Goal: Task Accomplishment & Management: Manage account settings

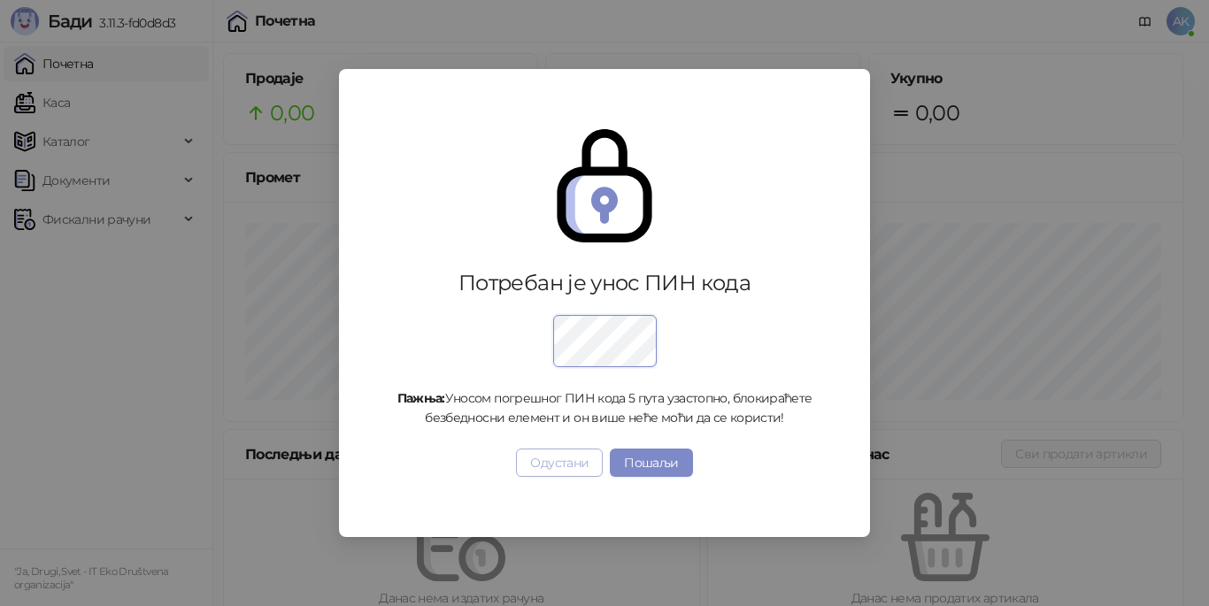
click at [571, 464] on button "Одустани" at bounding box center [559, 463] width 87 height 28
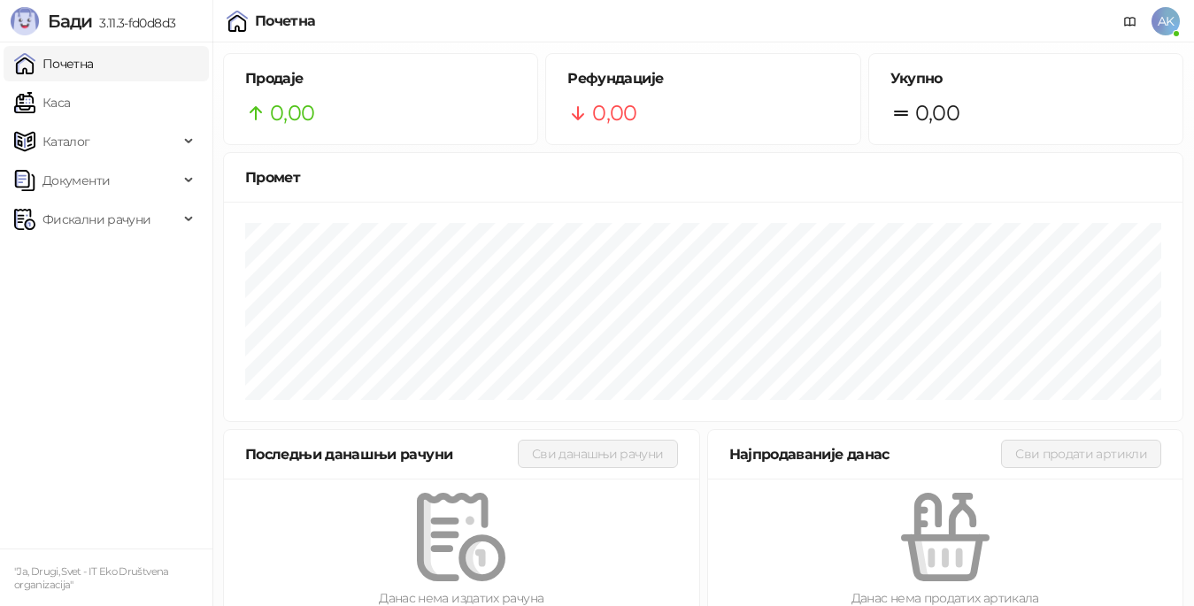
click at [1169, 23] on span "AK" at bounding box center [1166, 21] width 28 height 28
click at [410, 4] on div "Почетна AK" at bounding box center [597, 21] width 1166 height 42
click at [104, 340] on ul "Почетна Каса Каталог Документи Фискални рачуни" at bounding box center [106, 295] width 212 height 506
click at [1167, 20] on span "AK" at bounding box center [1166, 21] width 28 height 28
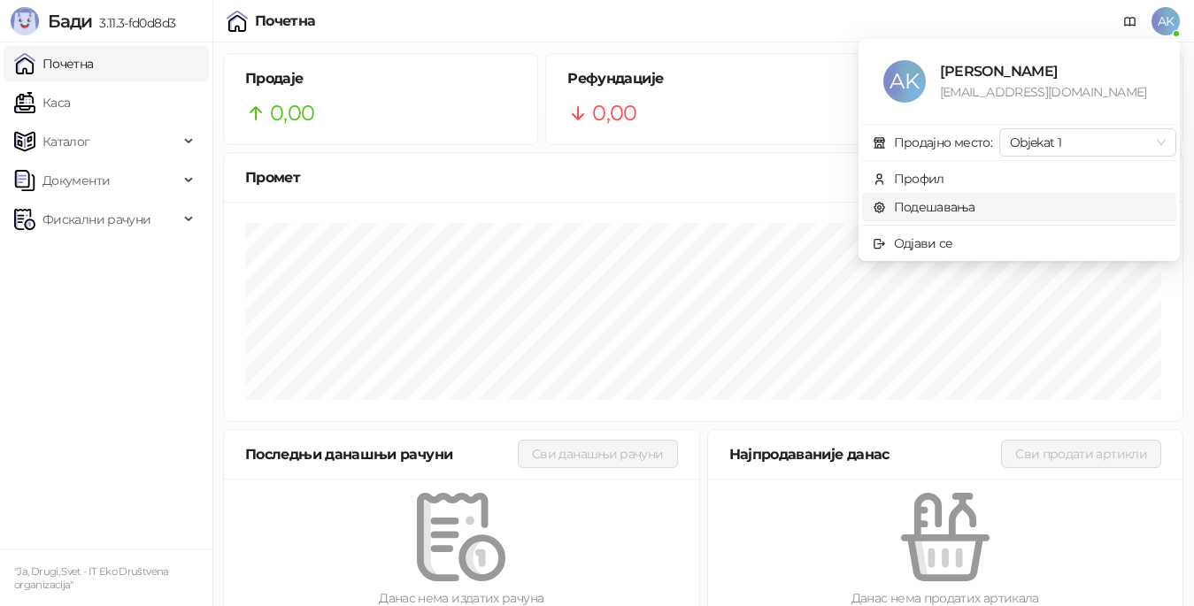
click at [973, 209] on link "Подешавања" at bounding box center [924, 207] width 103 height 16
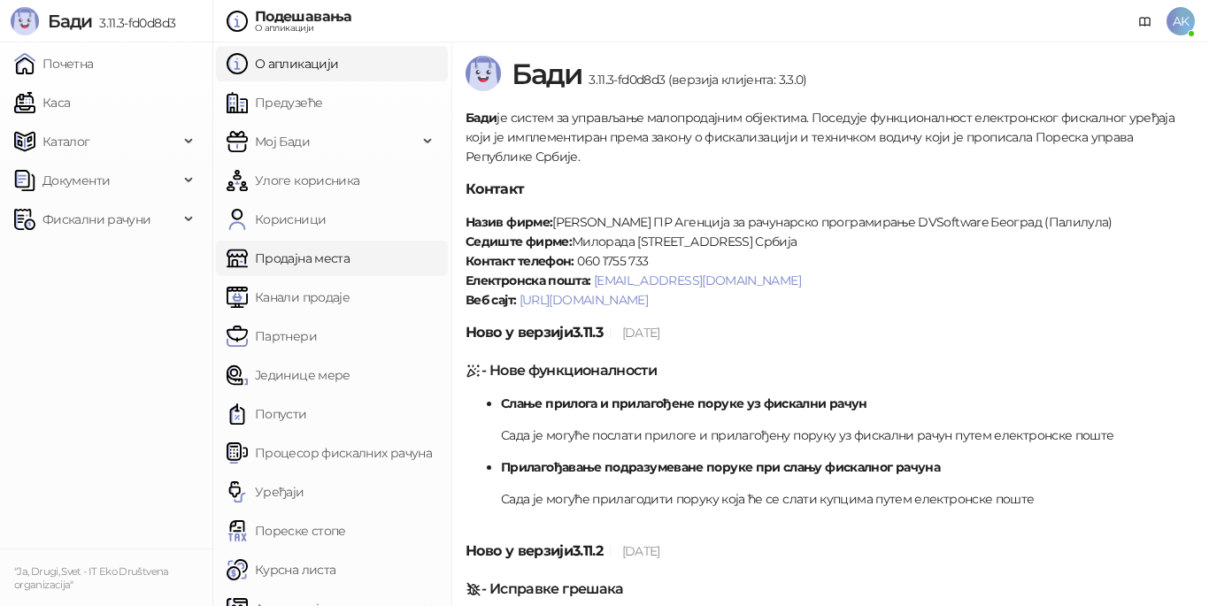
click at [321, 260] on link "Продајна места" at bounding box center [288, 258] width 123 height 35
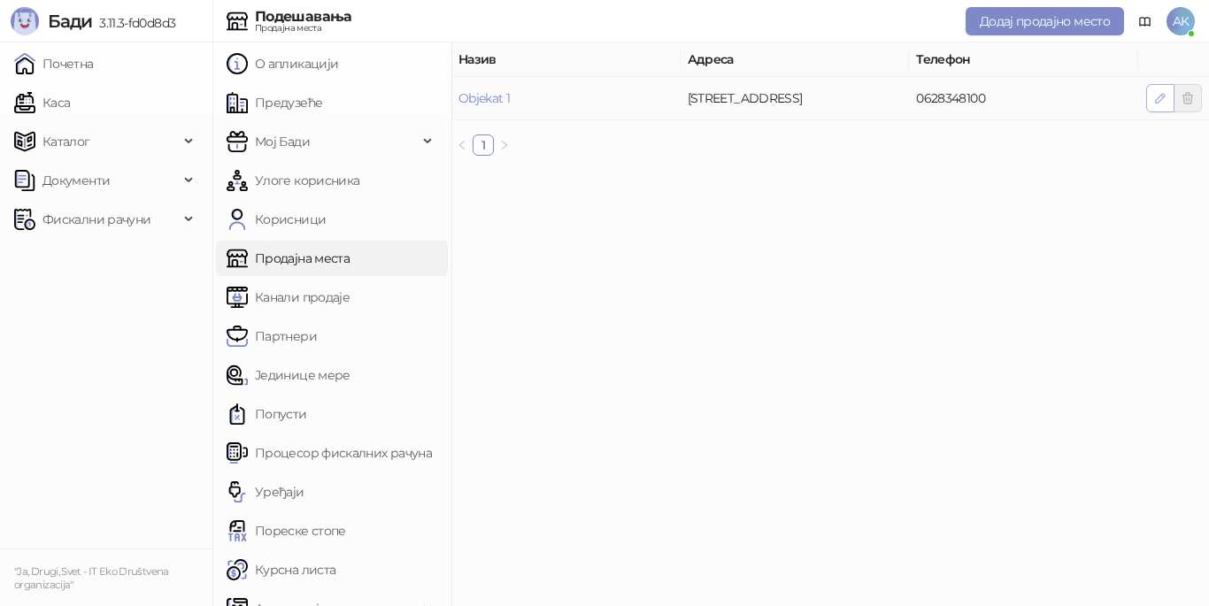
click at [1153, 97] on button "button" at bounding box center [1160, 98] width 28 height 28
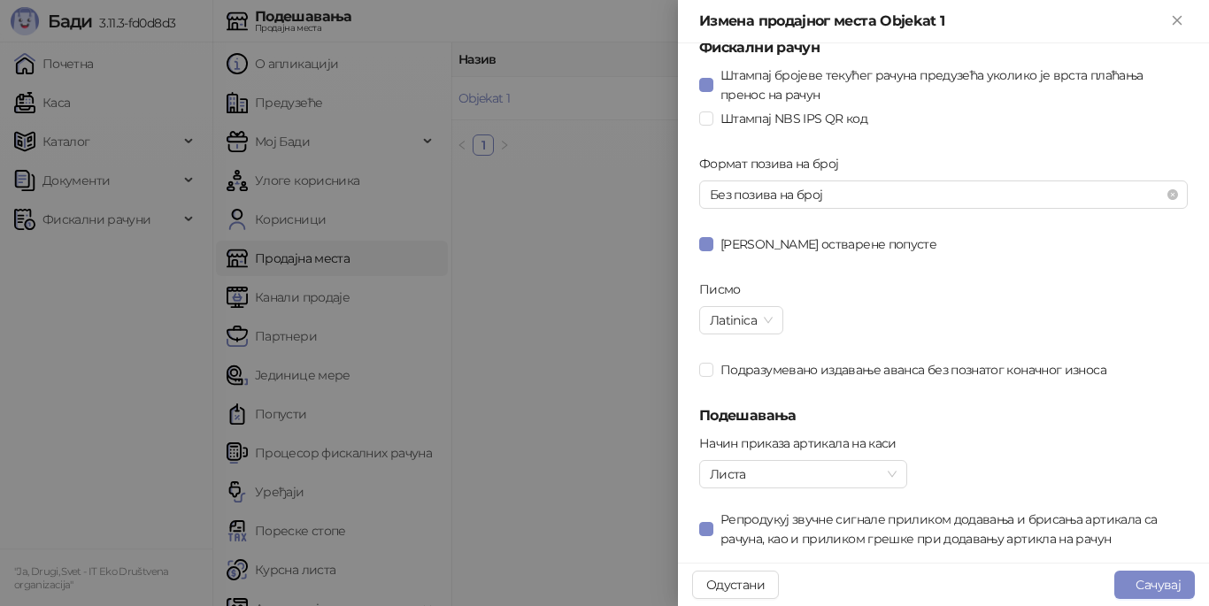
scroll to position [1036, 0]
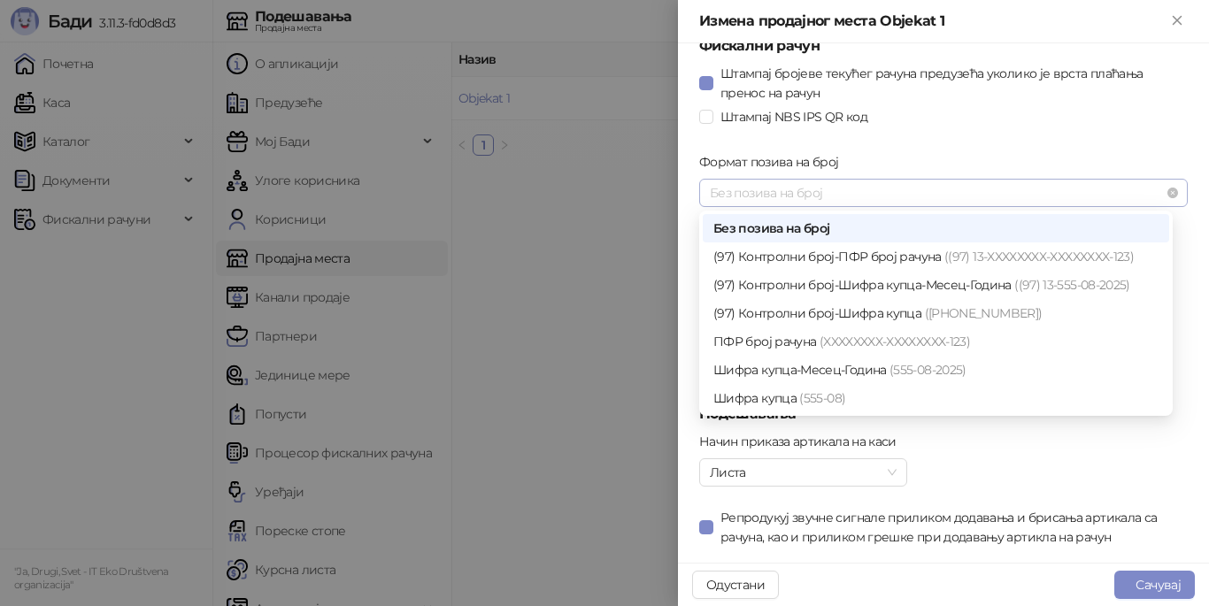
click at [959, 192] on span "Без позива на број" at bounding box center [943, 193] width 467 height 27
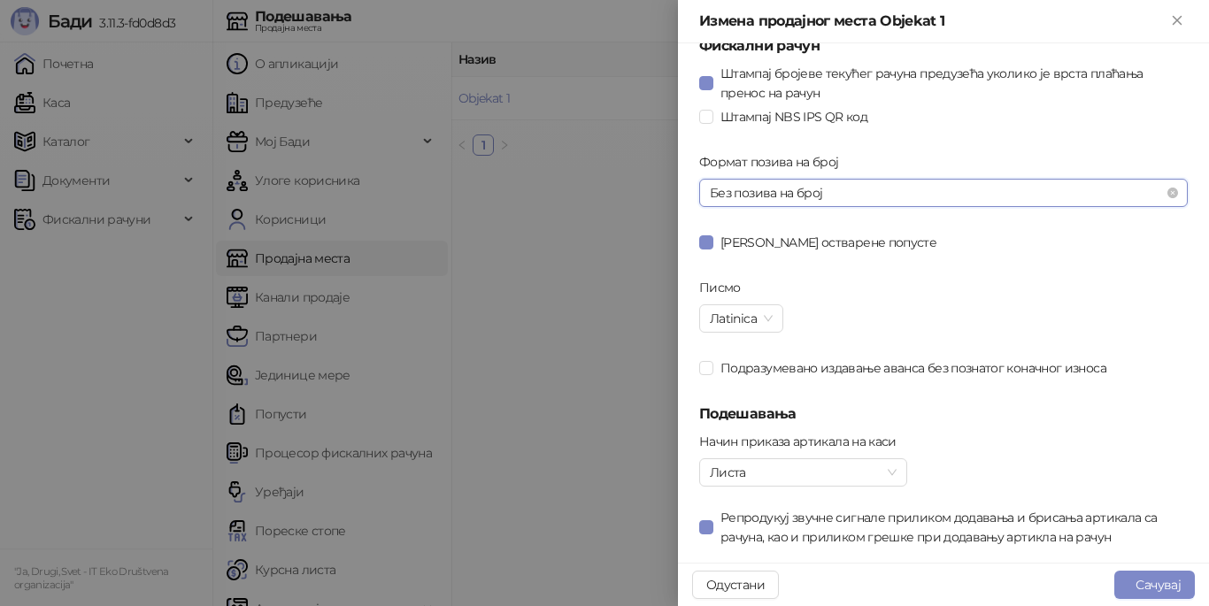
click at [959, 192] on span "Без позива на број" at bounding box center [943, 193] width 467 height 27
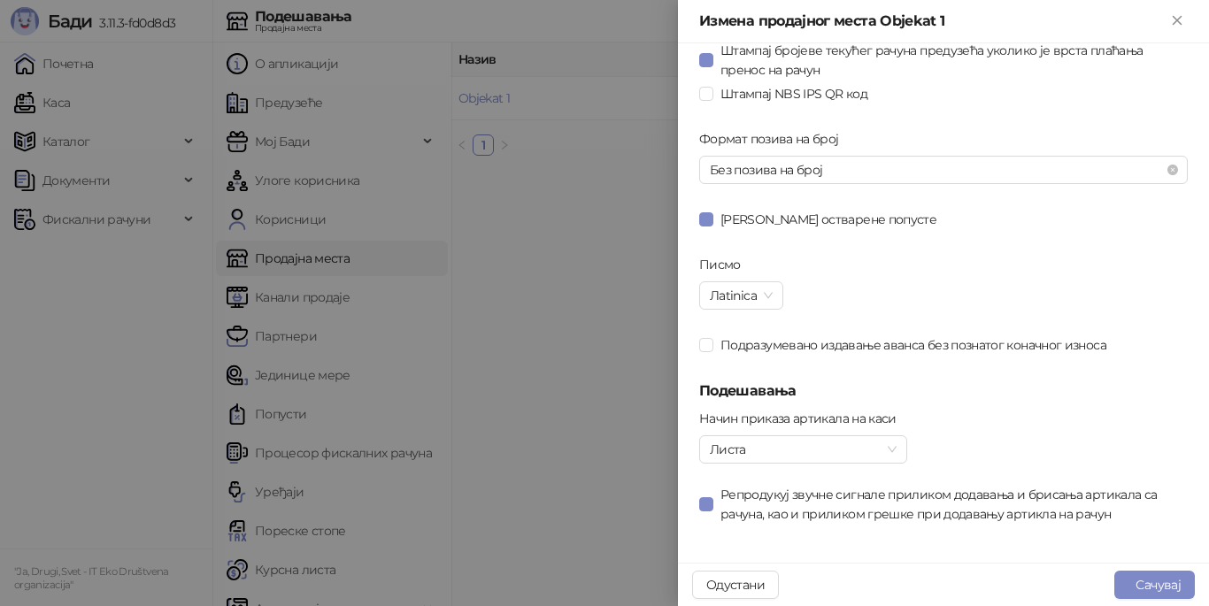
scroll to position [1062, 0]
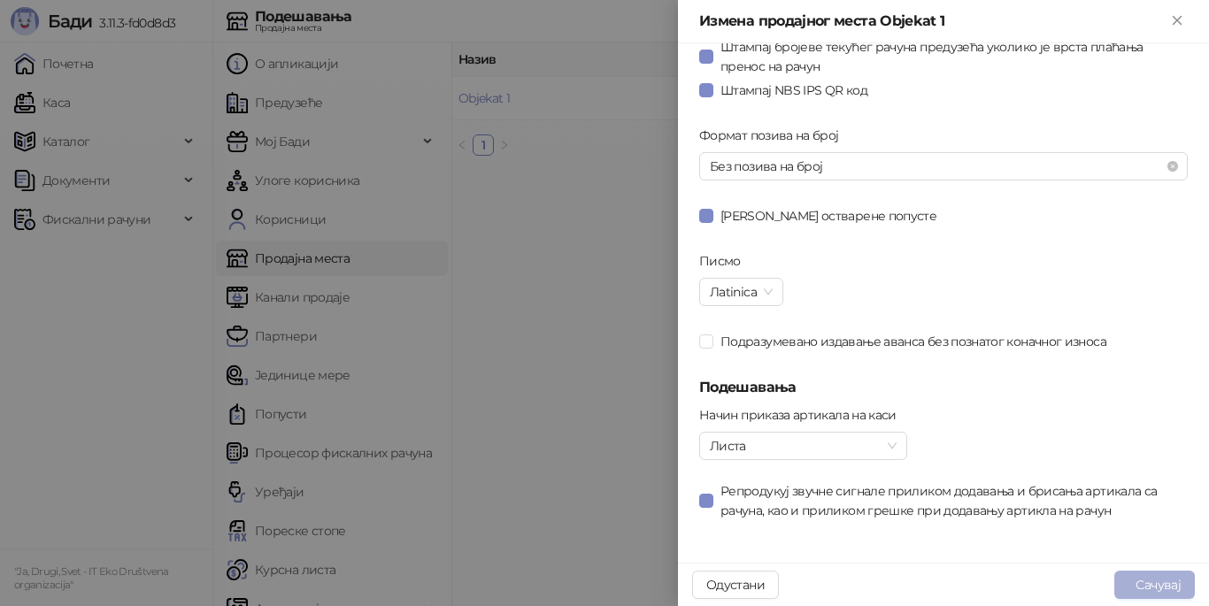
click at [1147, 584] on button "Сачувај" at bounding box center [1155, 585] width 81 height 28
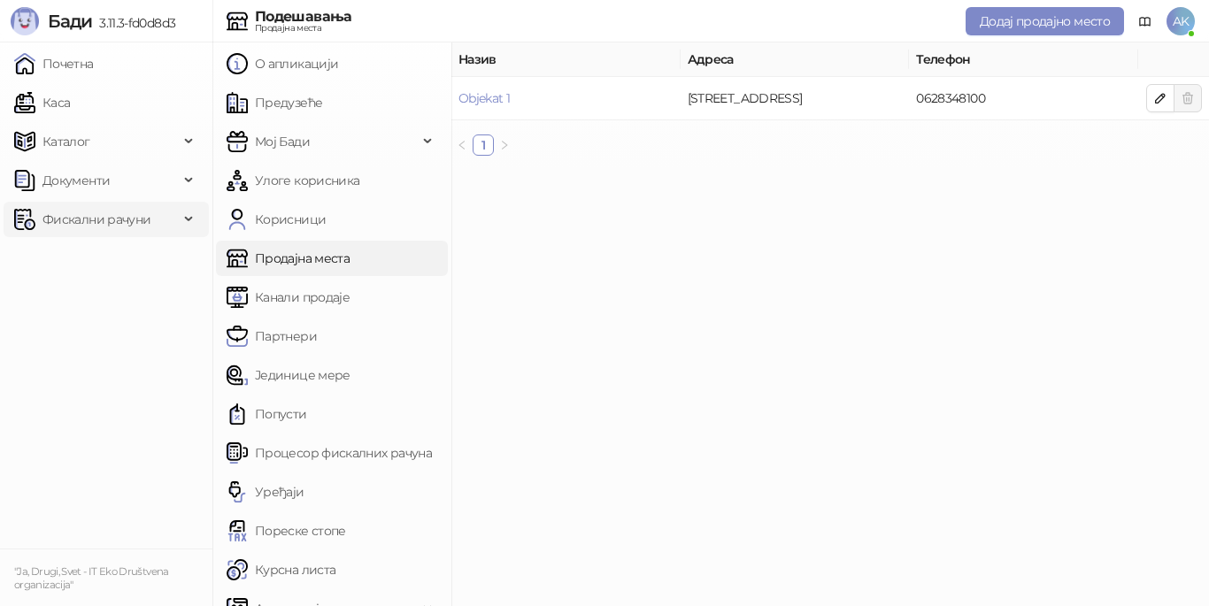
click at [156, 215] on span "Фискални рачуни" at bounding box center [96, 219] width 165 height 35
click at [123, 386] on ul "Почетна Каса Каталог Документи Фискални рачуни Издати рачуни По данима" at bounding box center [106, 295] width 212 height 506
click at [119, 254] on link "Издати рачуни" at bounding box center [80, 258] width 119 height 35
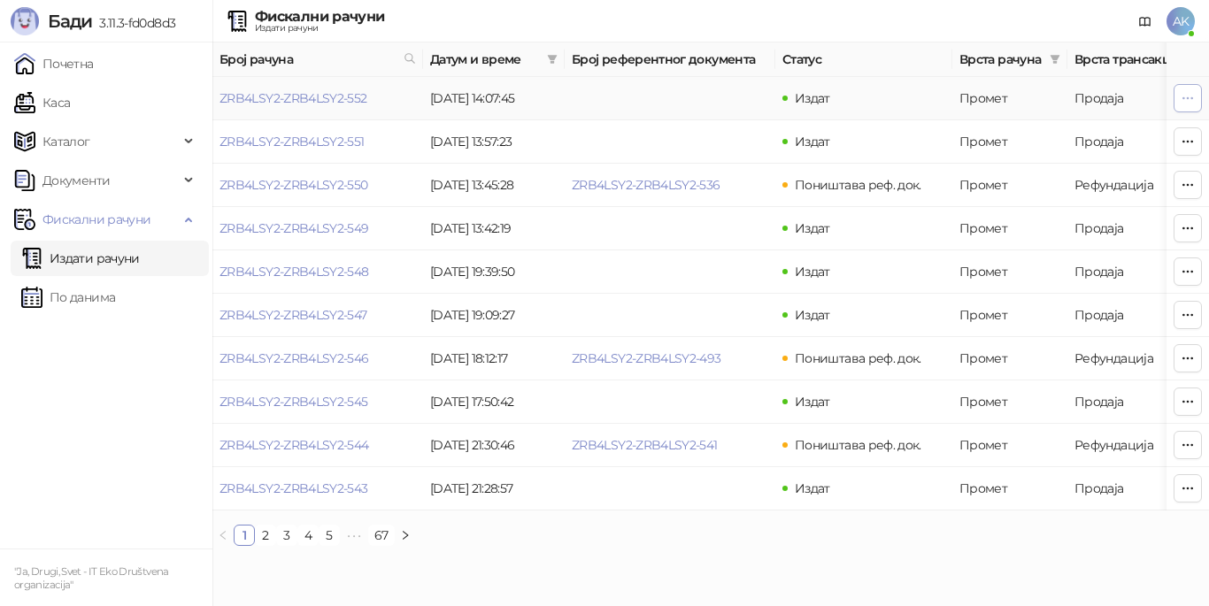
click at [1184, 96] on icon "button" at bounding box center [1188, 98] width 14 height 14
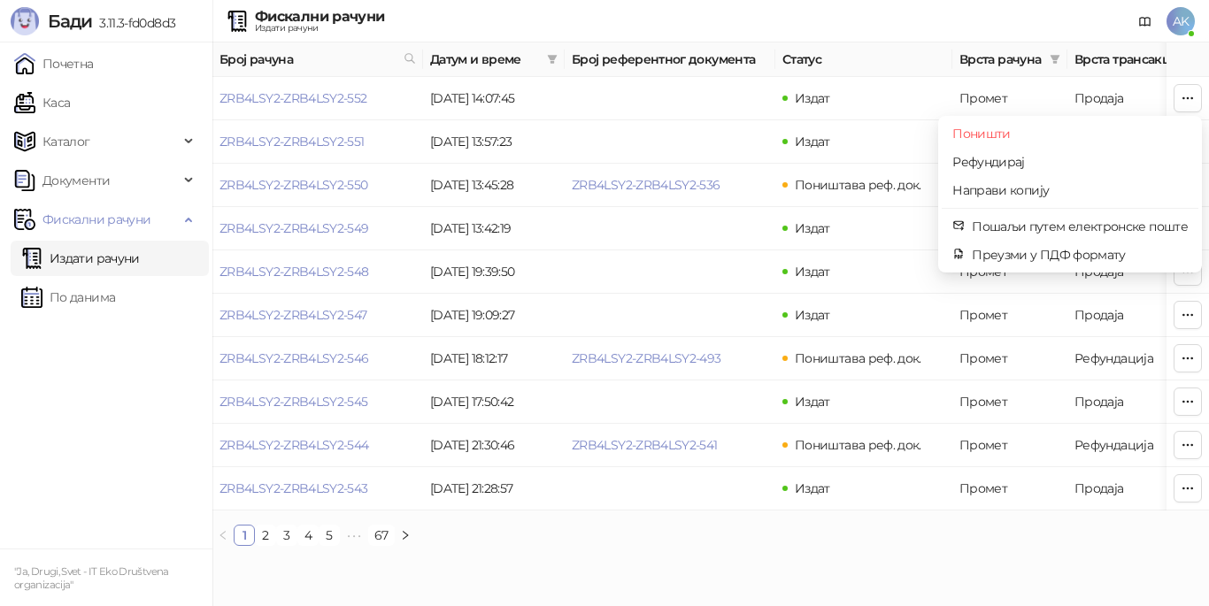
click at [1183, 14] on span "AK" at bounding box center [1181, 21] width 28 height 28
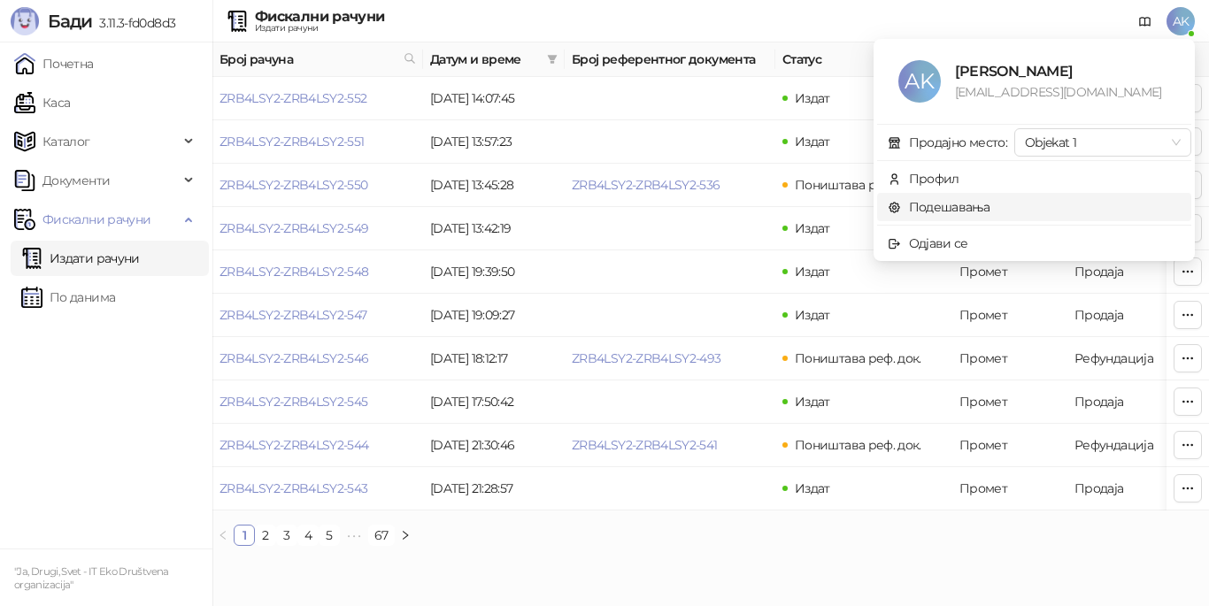
click at [982, 207] on link "Подешавања" at bounding box center [939, 207] width 103 height 16
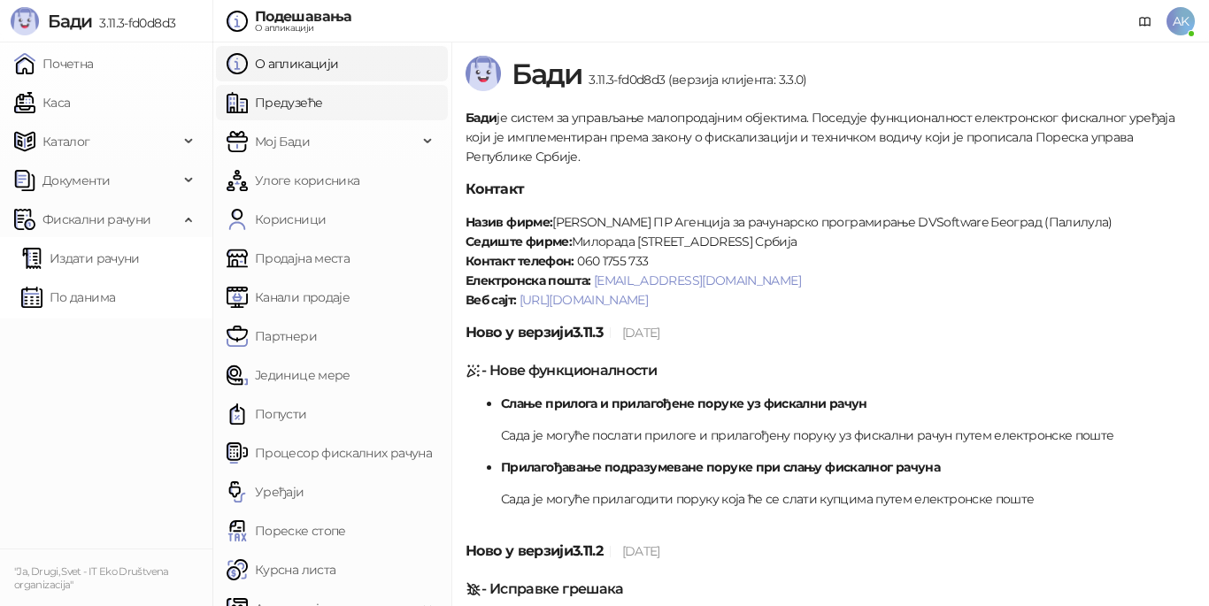
click at [305, 103] on link "Предузеће" at bounding box center [275, 102] width 96 height 35
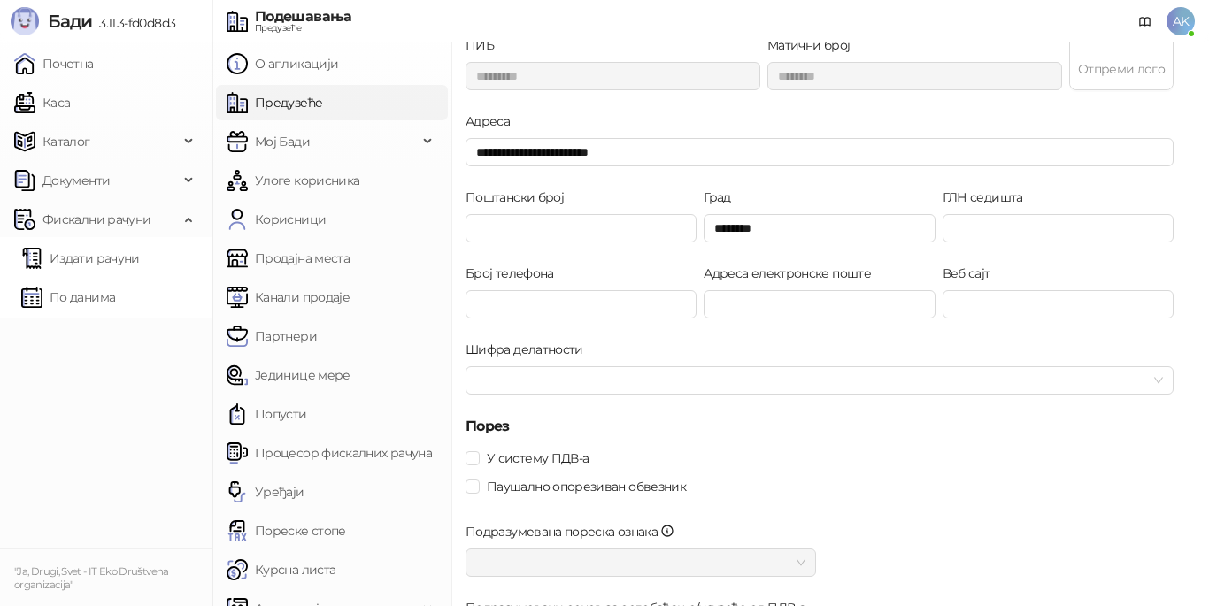
scroll to position [130, 0]
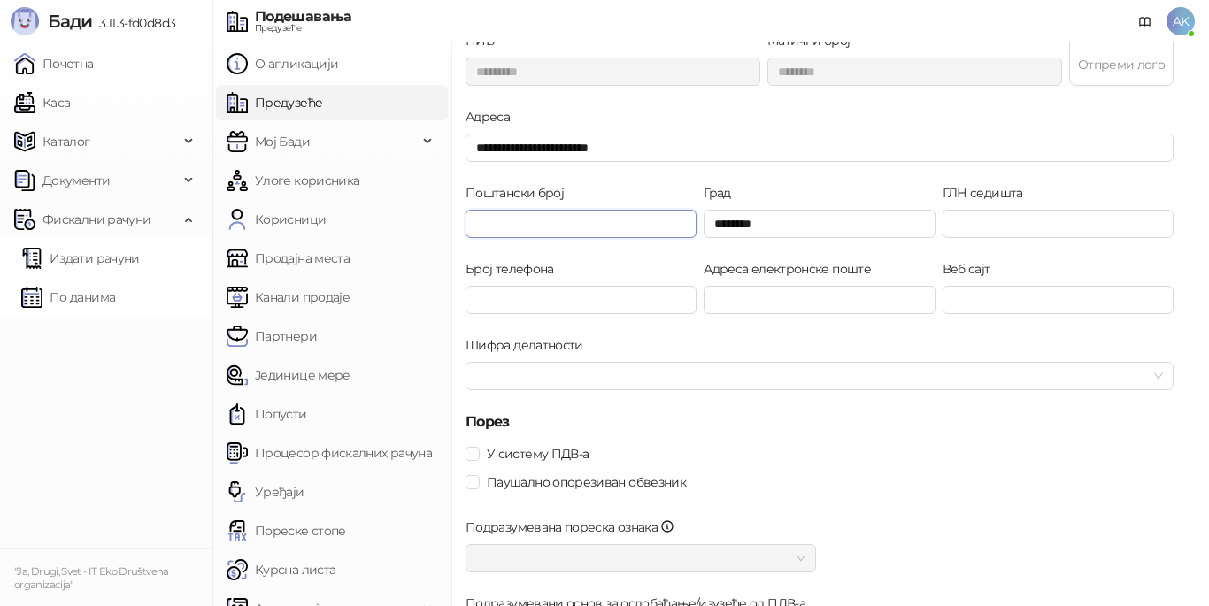
click at [629, 227] on input "Поштански број" at bounding box center [581, 224] width 231 height 28
type input "*"
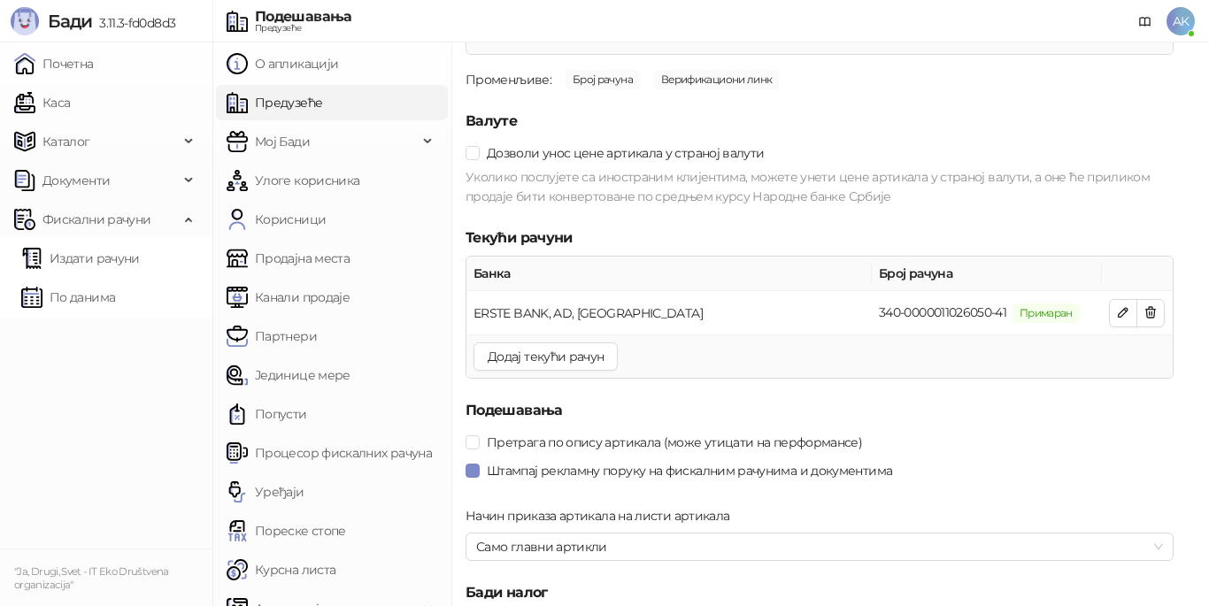
scroll to position [1997, 0]
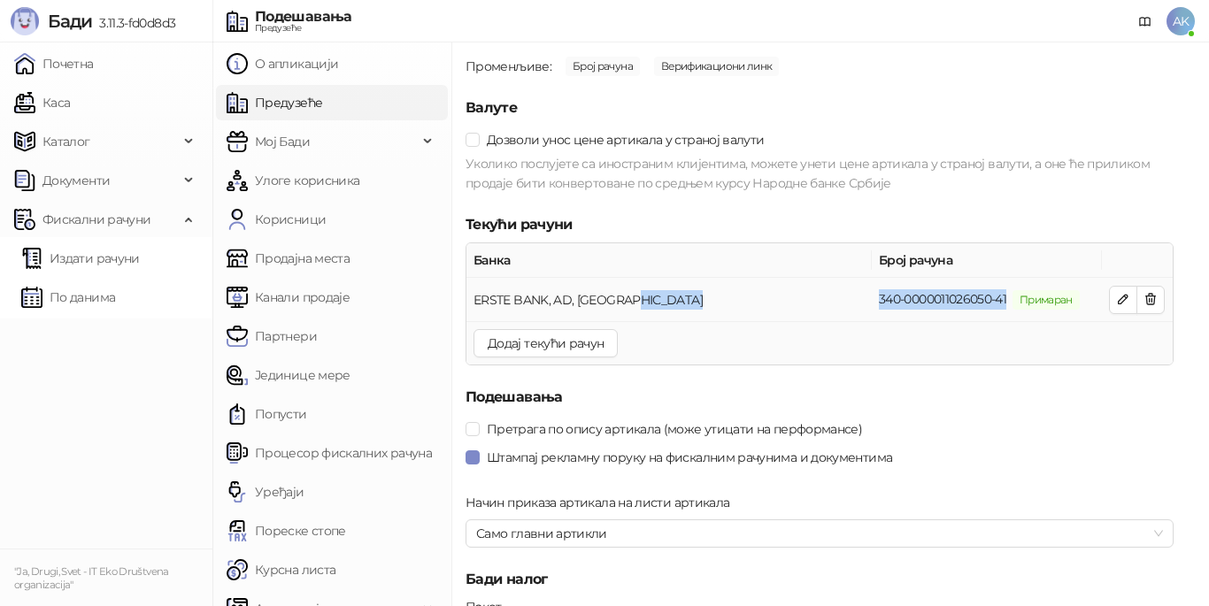
drag, startPoint x: 1010, startPoint y: 299, endPoint x: 867, endPoint y: 301, distance: 143.4
click at [867, 301] on tr "ERSTE BANK, AD, NOVI SAD 340-0000011026050-41 Примаран" at bounding box center [820, 299] width 706 height 43
copy tr "340-0000011026050-41"
click at [298, 97] on link "Предузеће" at bounding box center [275, 102] width 96 height 35
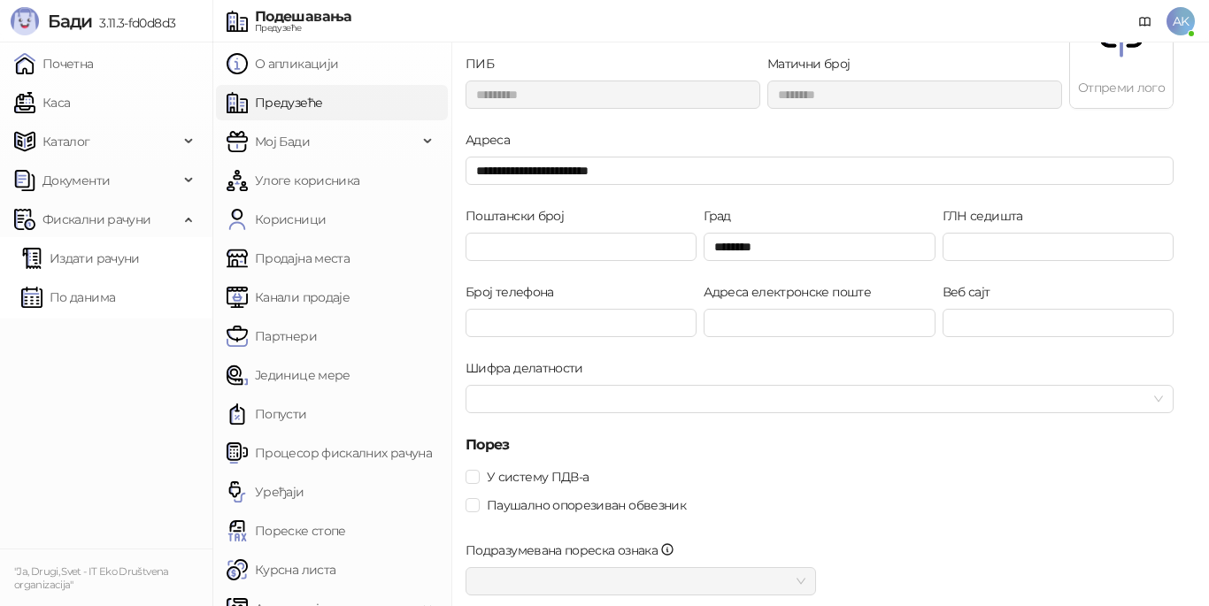
scroll to position [120, 0]
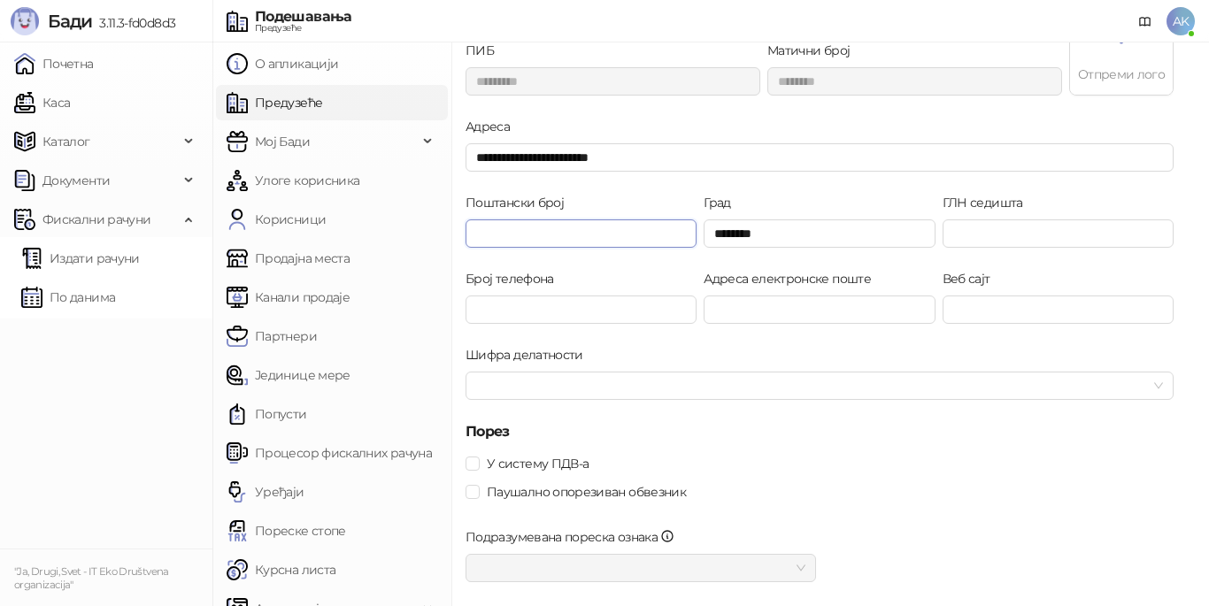
click at [675, 231] on input "Поштански број" at bounding box center [581, 234] width 231 height 28
type input "*****"
click at [656, 304] on input "Број телефона" at bounding box center [581, 310] width 231 height 28
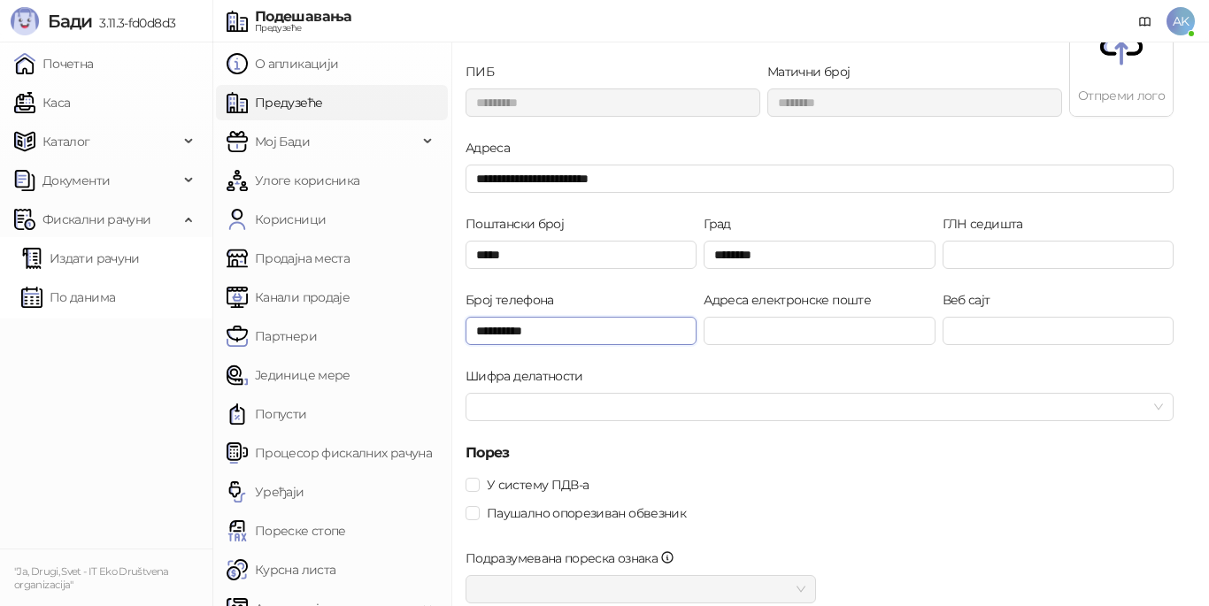
scroll to position [27, 0]
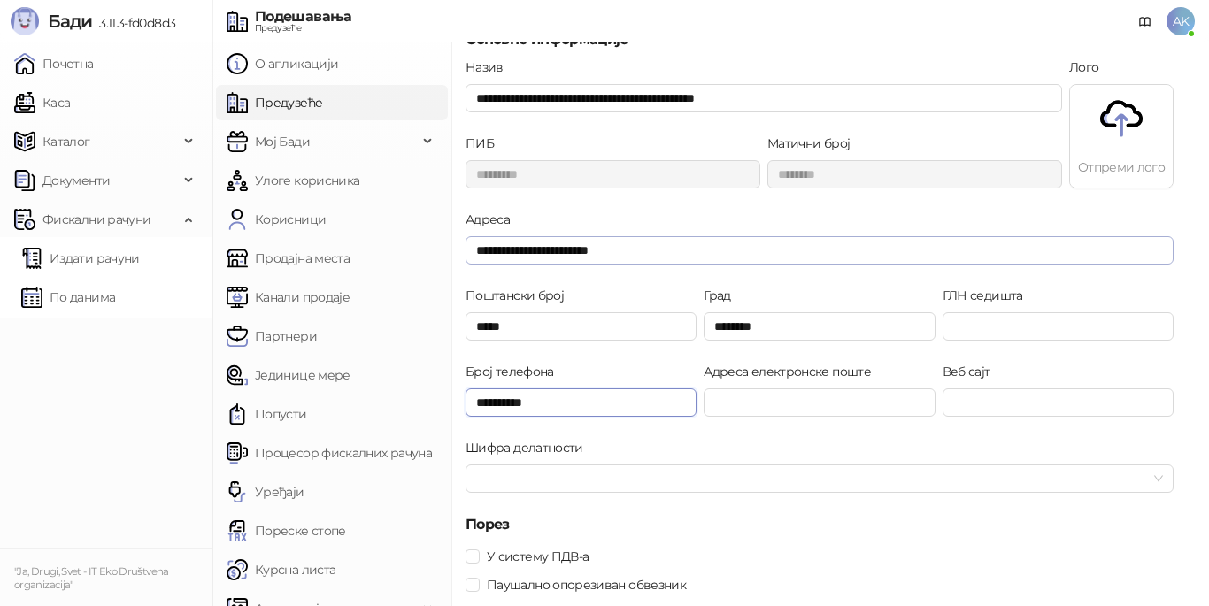
type input "**********"
click at [698, 257] on input "**********" at bounding box center [820, 250] width 708 height 28
click at [531, 250] on input "**********" at bounding box center [820, 250] width 708 height 28
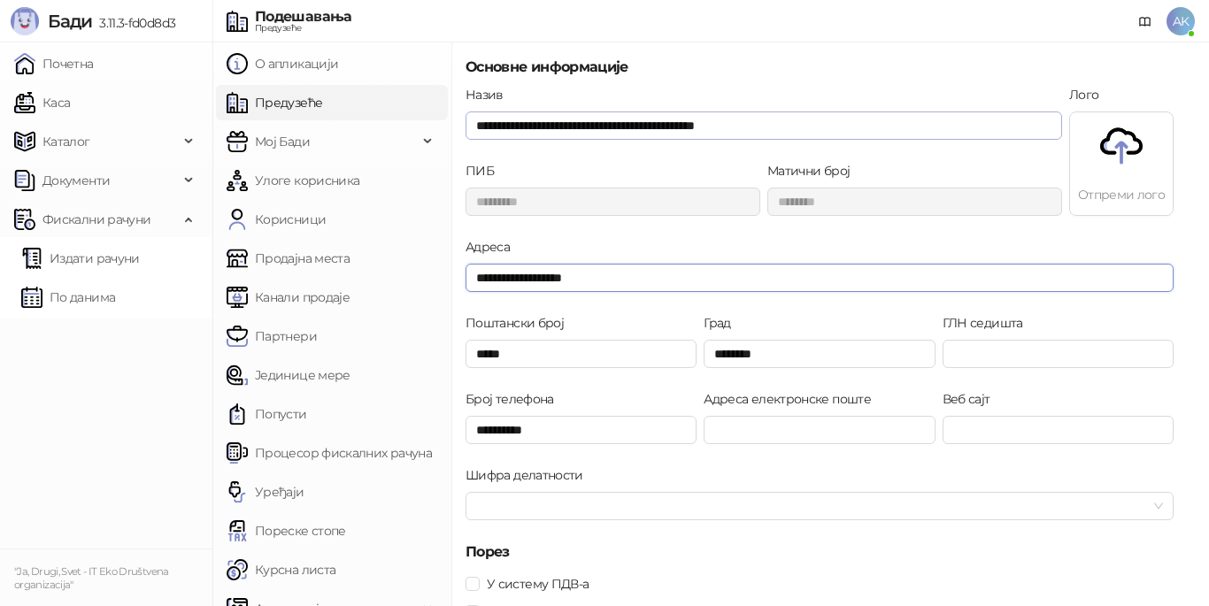
type input "**********"
click at [474, 118] on input "**********" at bounding box center [764, 126] width 597 height 28
drag, startPoint x: 736, startPoint y: 124, endPoint x: 559, endPoint y: 124, distance: 177.0
click at [559, 124] on input "**********" at bounding box center [764, 126] width 597 height 28
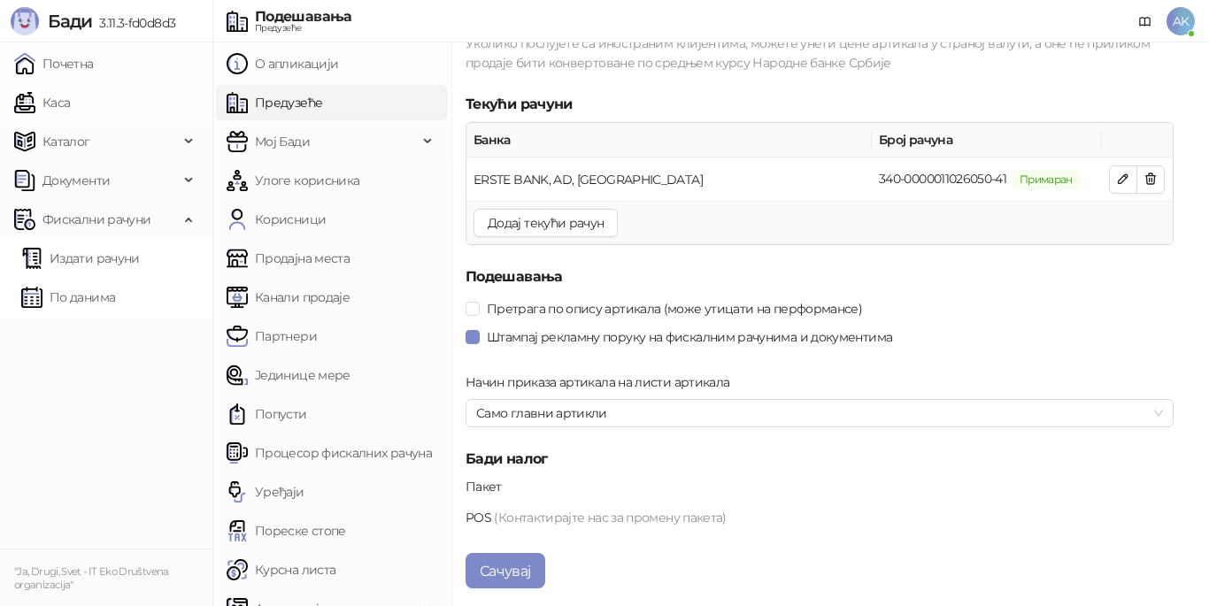
scroll to position [2136, 0]
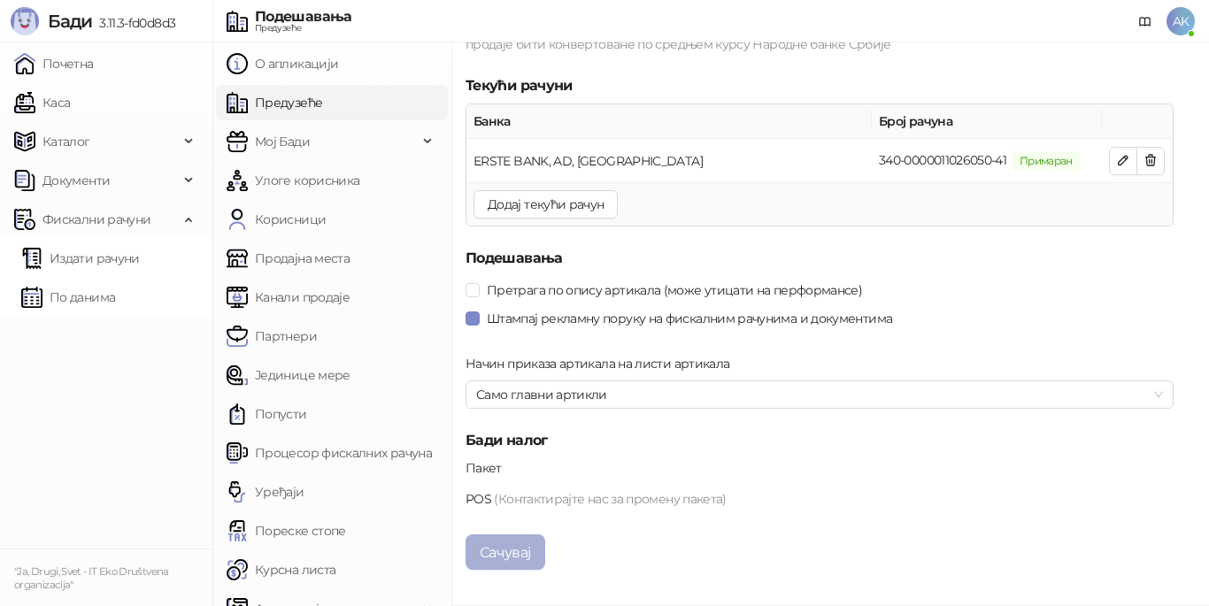
type input "**********"
click at [508, 542] on button "Сачувај" at bounding box center [506, 552] width 80 height 35
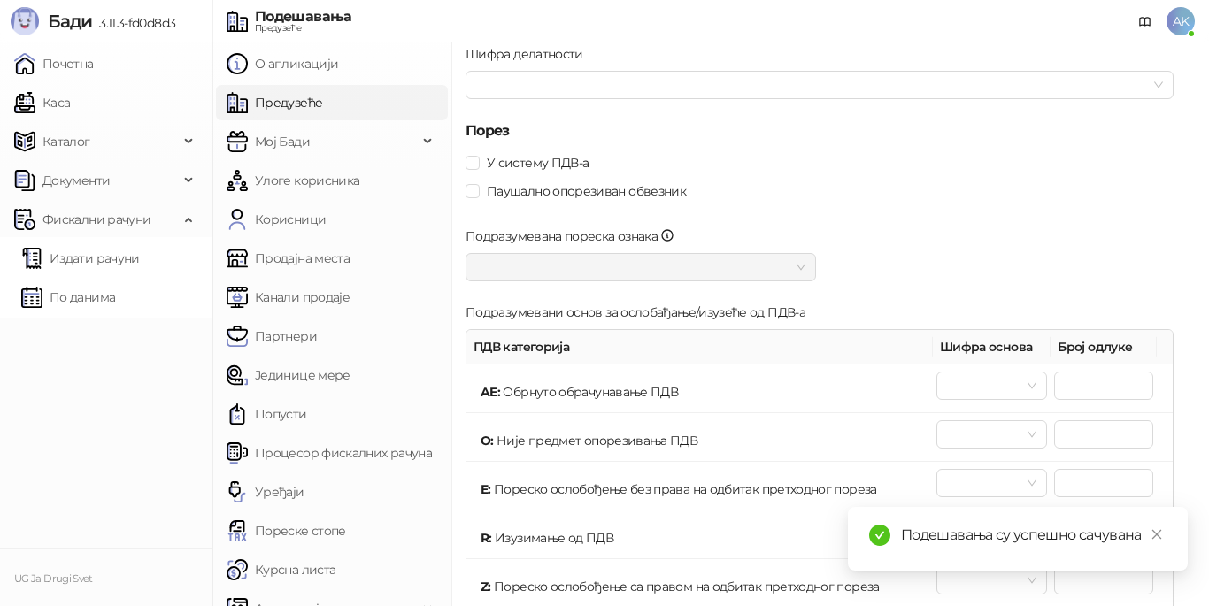
scroll to position [0, 0]
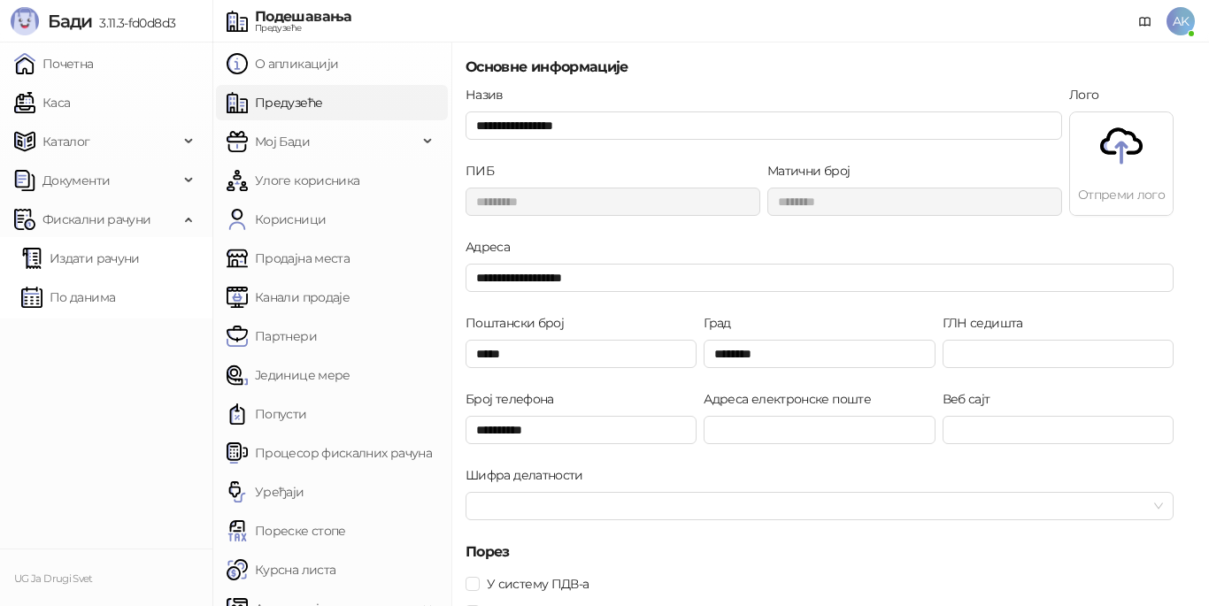
click at [545, 235] on div "ПИБ *********" at bounding box center [613, 199] width 302 height 76
drag, startPoint x: 552, startPoint y: 351, endPoint x: 450, endPoint y: 355, distance: 101.9
click at [450, 355] on div "**********" at bounding box center [710, 324] width 997 height 564
click at [554, 376] on div "Поштански број *****" at bounding box center [581, 351] width 238 height 76
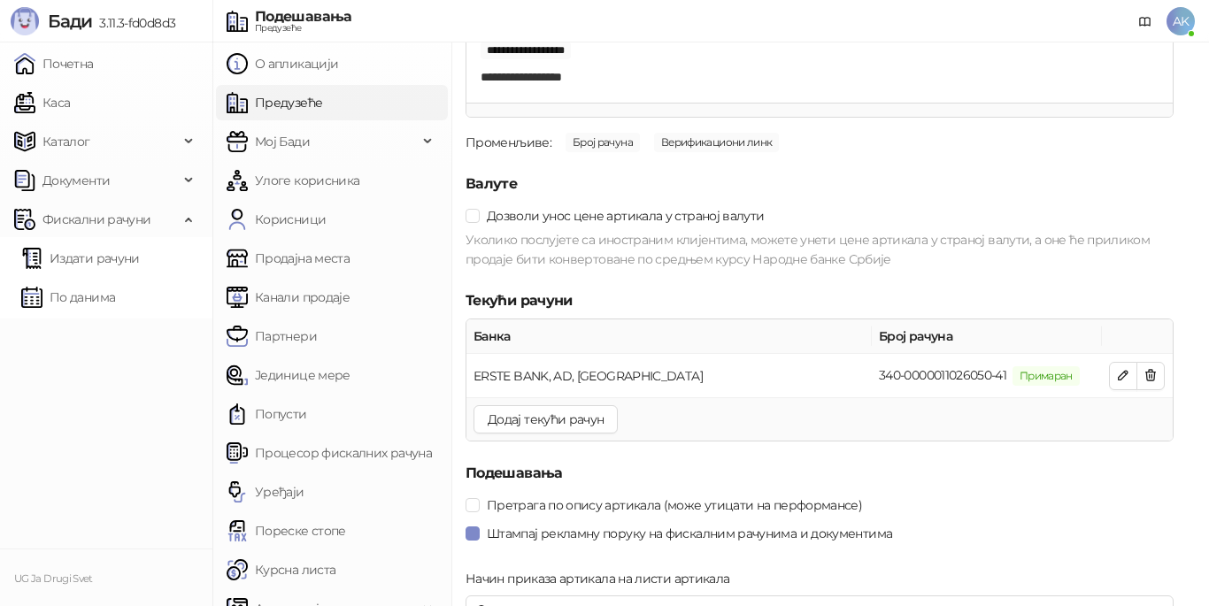
scroll to position [2136, 0]
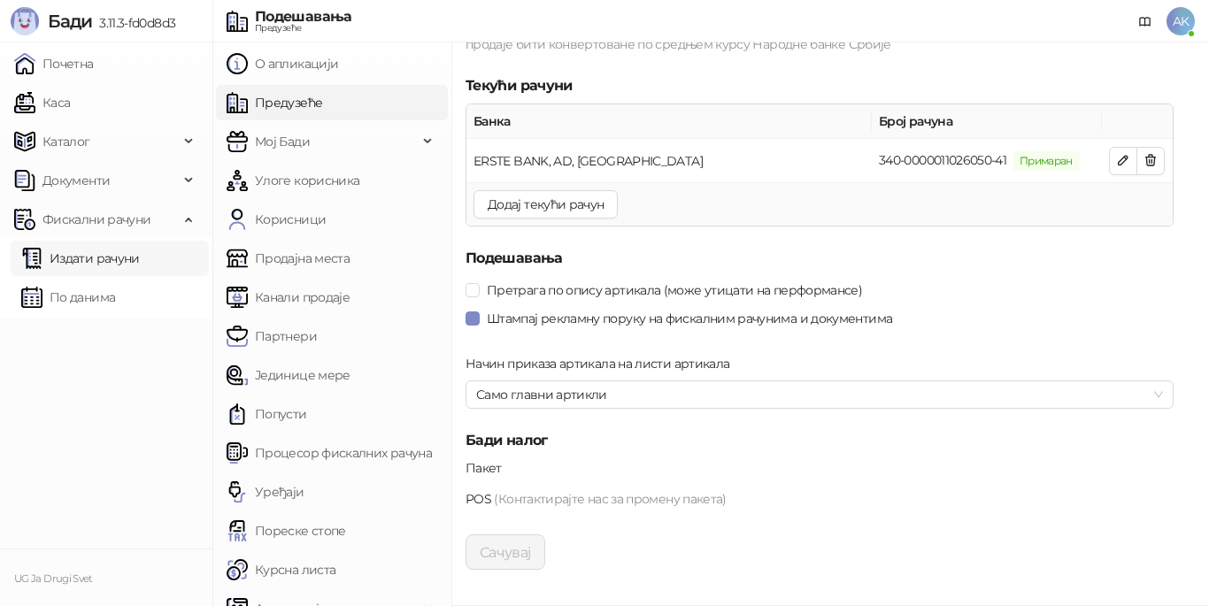
click at [140, 254] on link "Издати рачуни" at bounding box center [80, 258] width 119 height 35
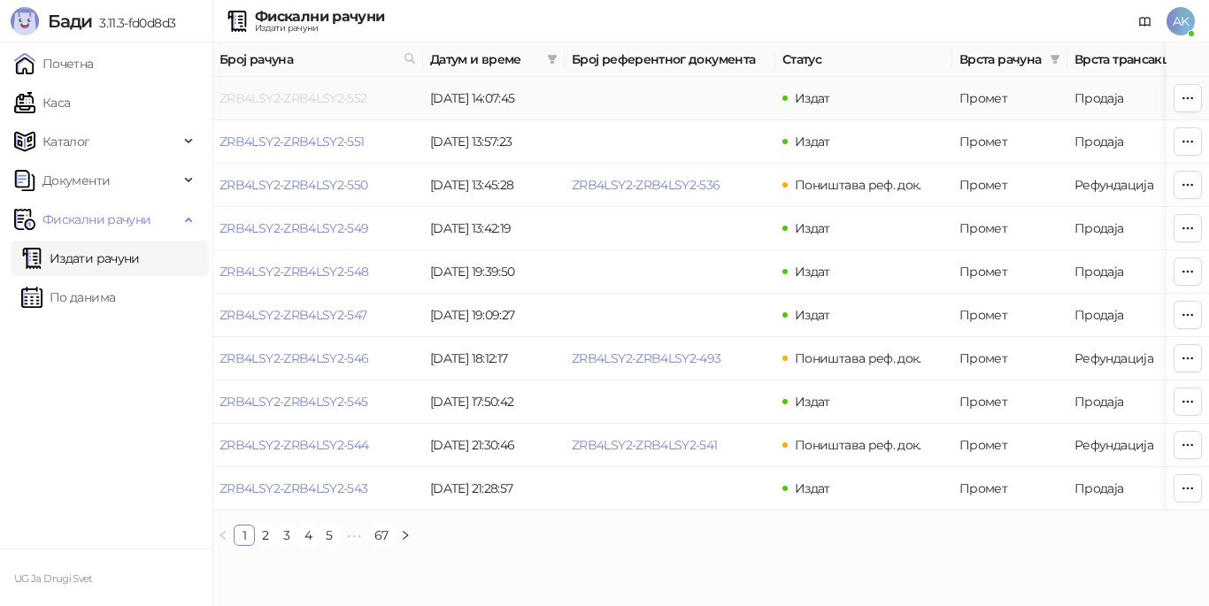
click at [305, 98] on link "ZRB4LSY2-ZRB4LSY2-552" at bounding box center [294, 98] width 148 height 16
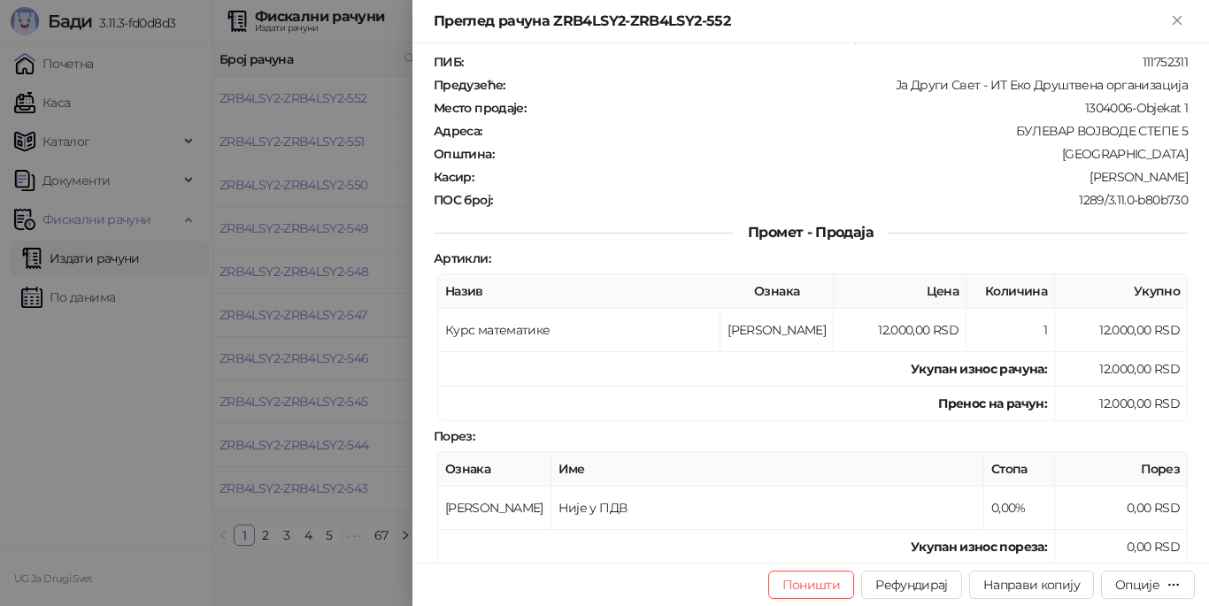
scroll to position [397, 0]
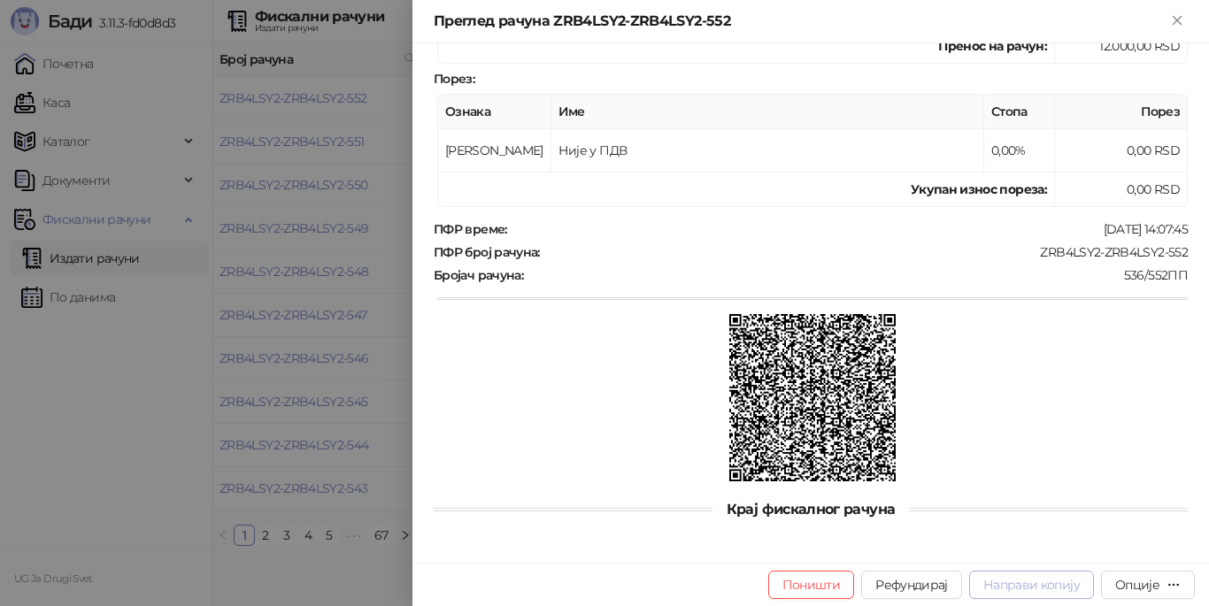
click at [1066, 581] on span "Направи копију" at bounding box center [1032, 585] width 96 height 16
type input "**********"
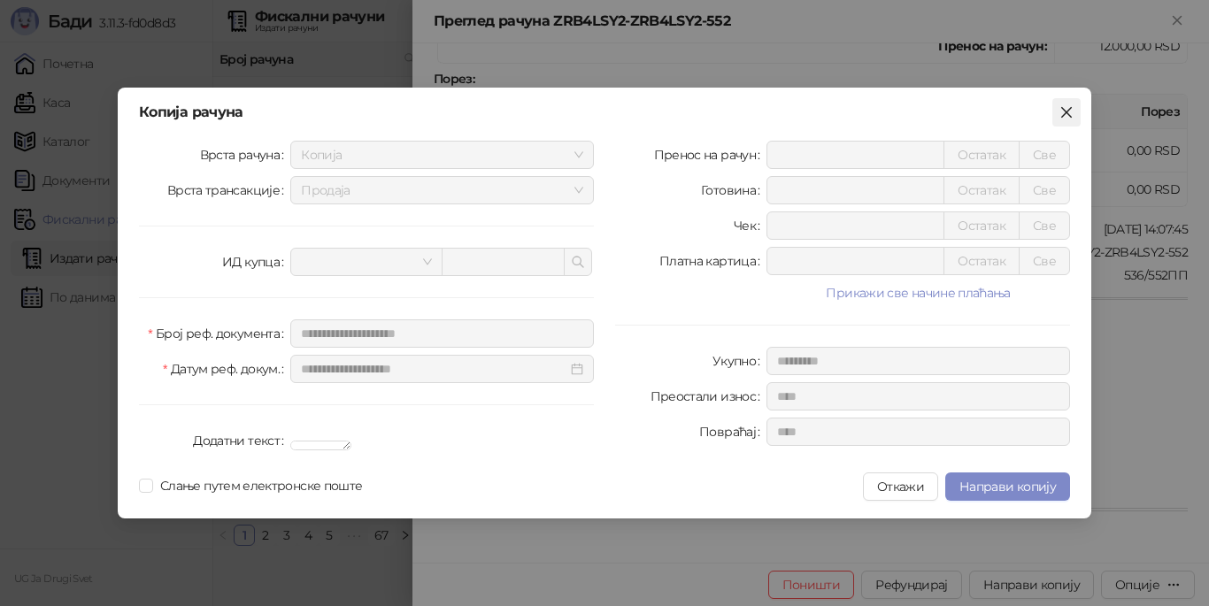
click at [1067, 107] on icon "close" at bounding box center [1066, 112] width 11 height 11
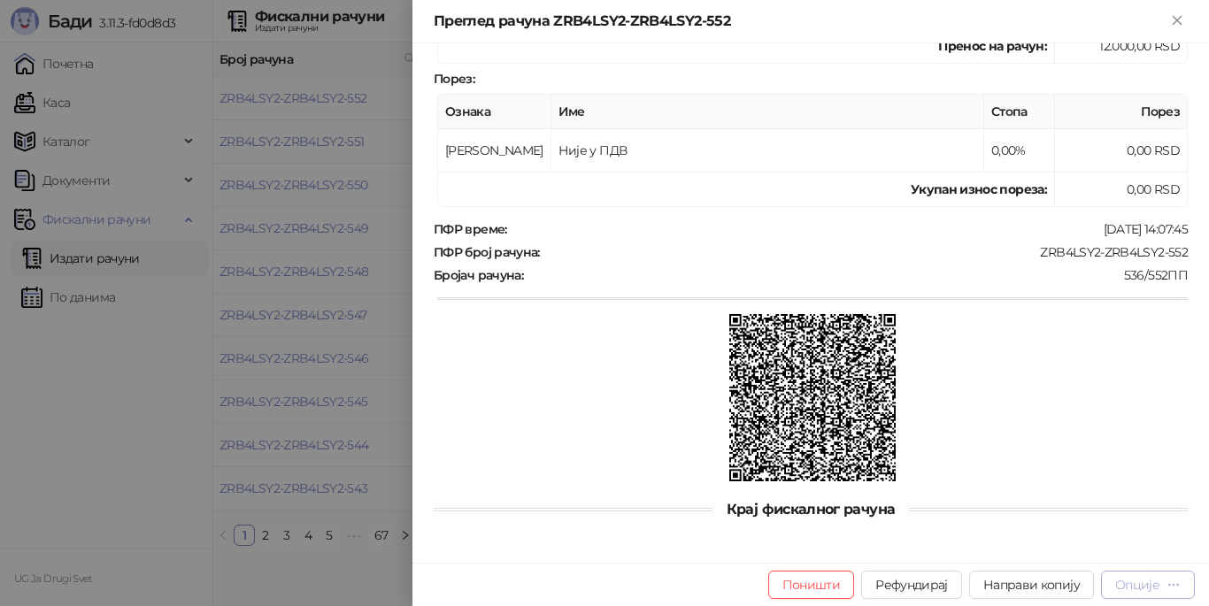
click at [1173, 591] on icon "button" at bounding box center [1174, 585] width 14 height 14
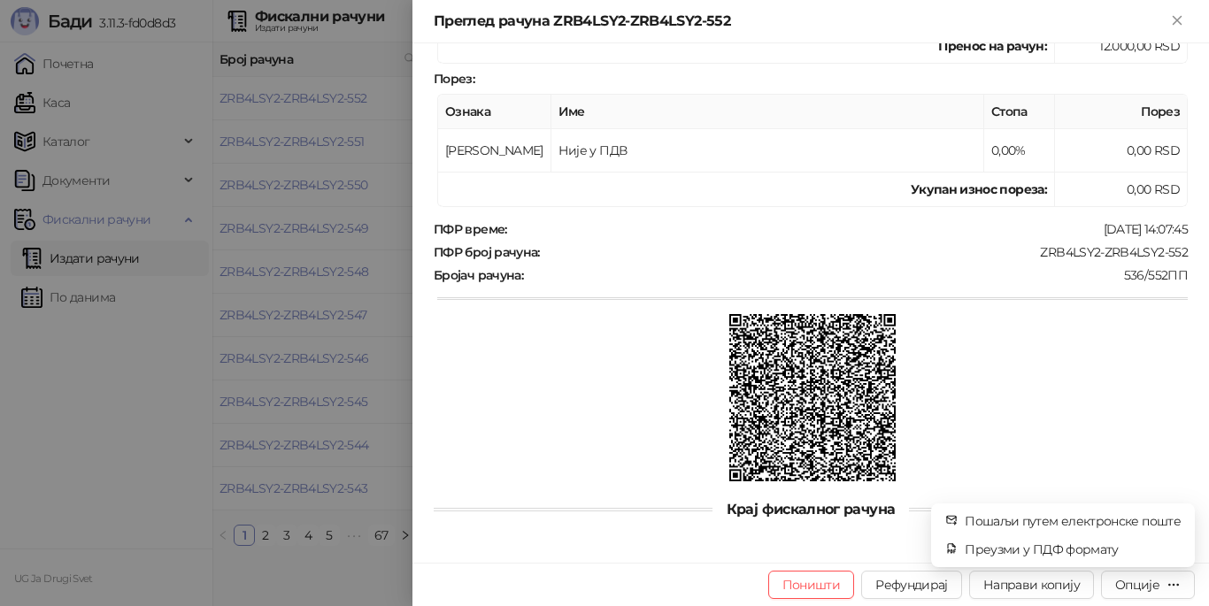
click at [1082, 397] on div at bounding box center [812, 399] width 751 height 171
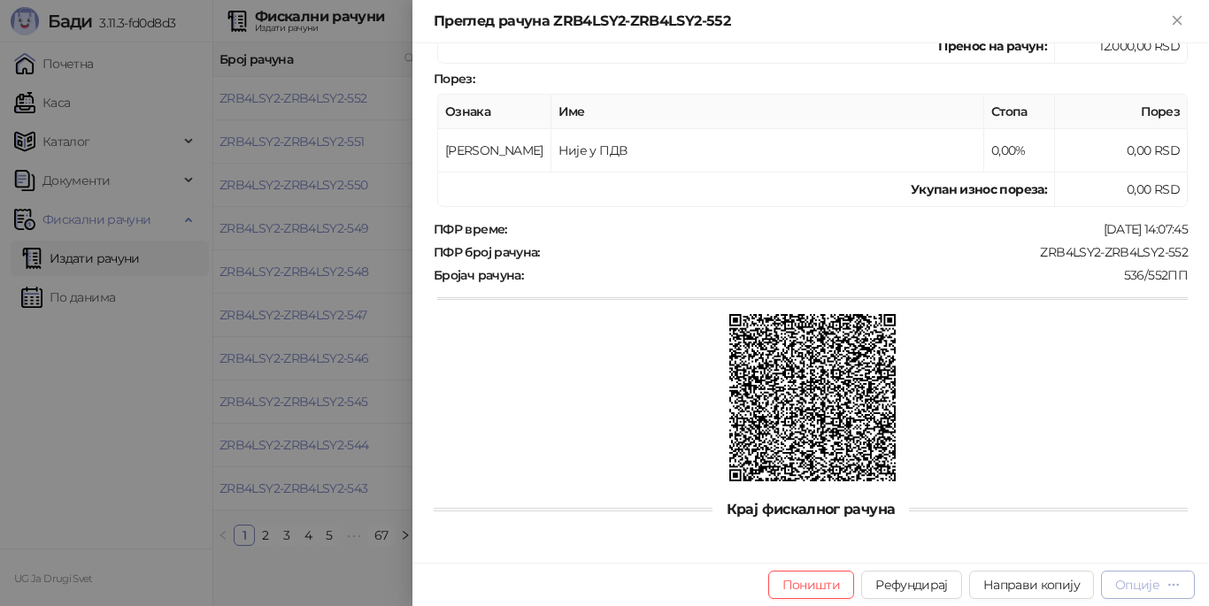
click at [1168, 584] on icon "button" at bounding box center [1174, 585] width 14 height 14
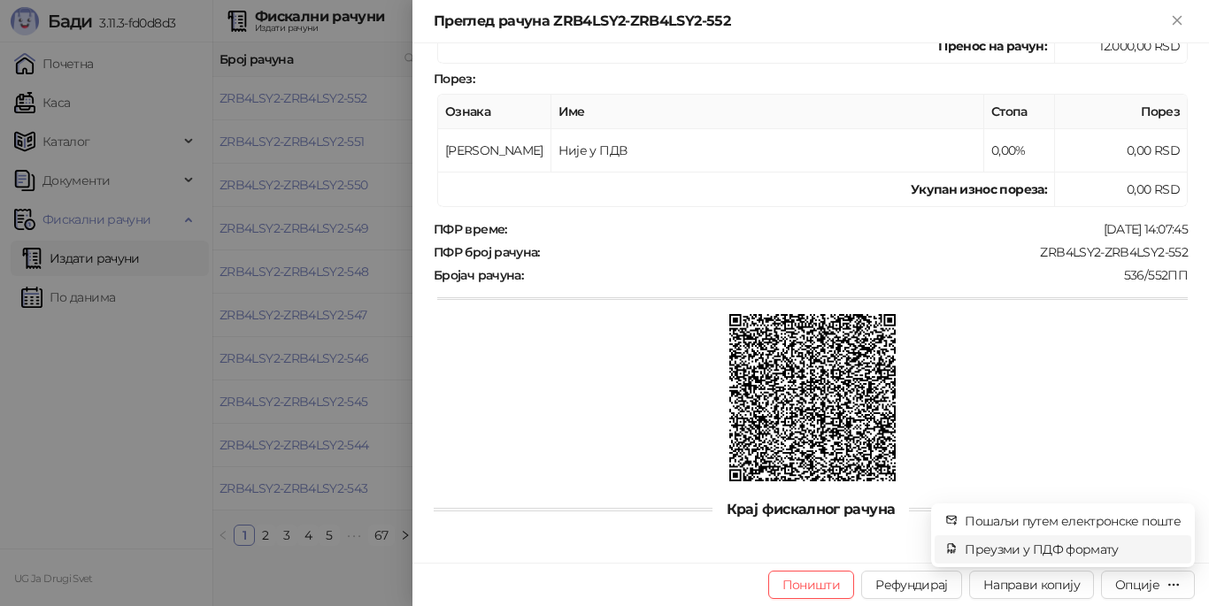
click at [1031, 548] on span "Преузми у ПДФ формату" at bounding box center [1073, 549] width 216 height 19
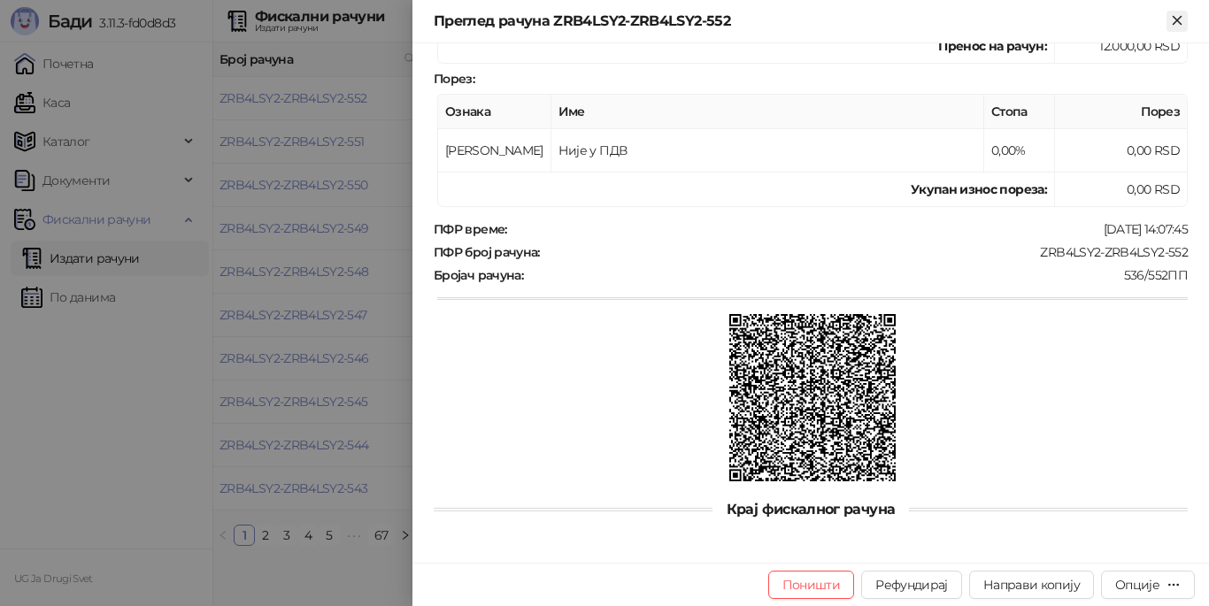
click at [1178, 16] on icon "Close" at bounding box center [1177, 20] width 16 height 16
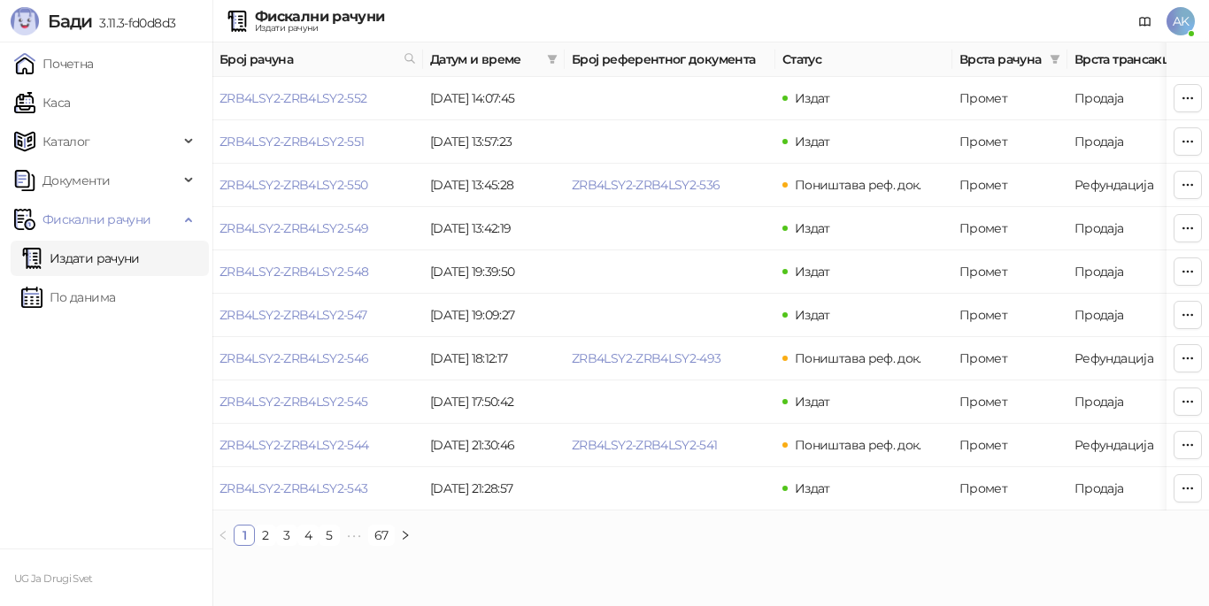
click at [1176, 16] on span "AK" at bounding box center [1181, 21] width 28 height 28
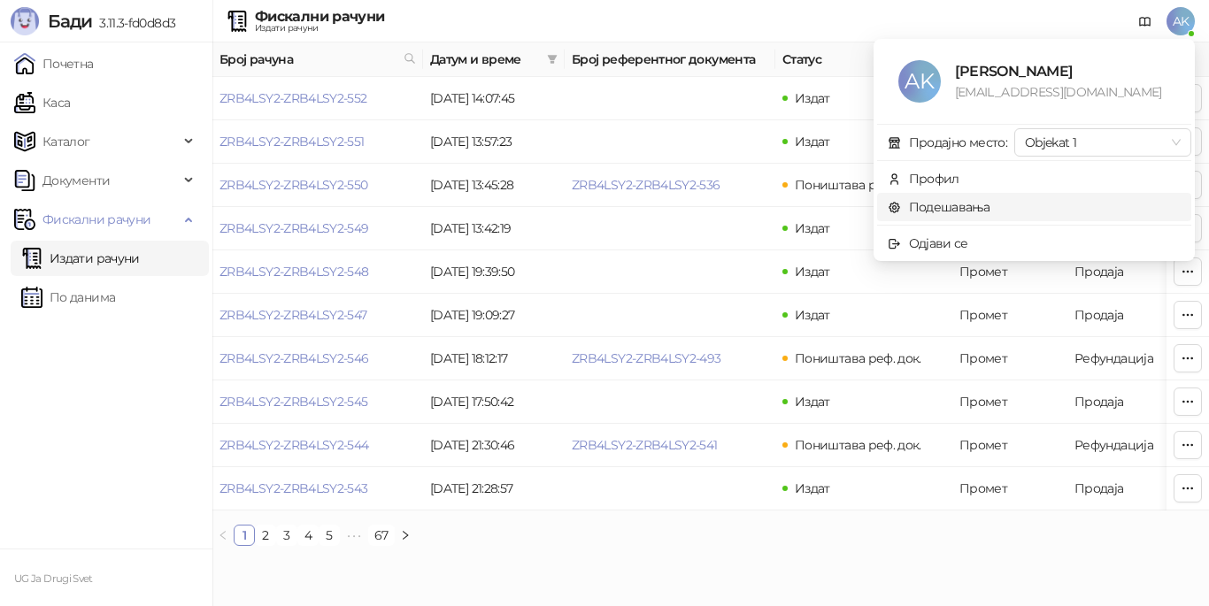
click at [985, 212] on link "Подешавања" at bounding box center [939, 207] width 103 height 16
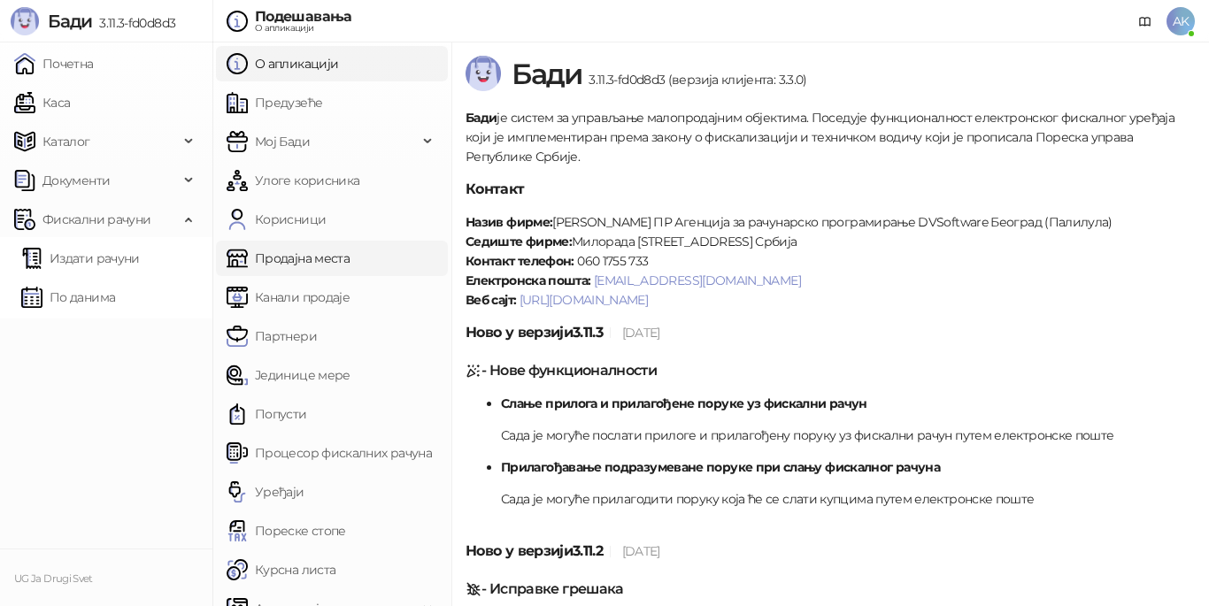
click at [281, 256] on link "Продајна места" at bounding box center [288, 258] width 123 height 35
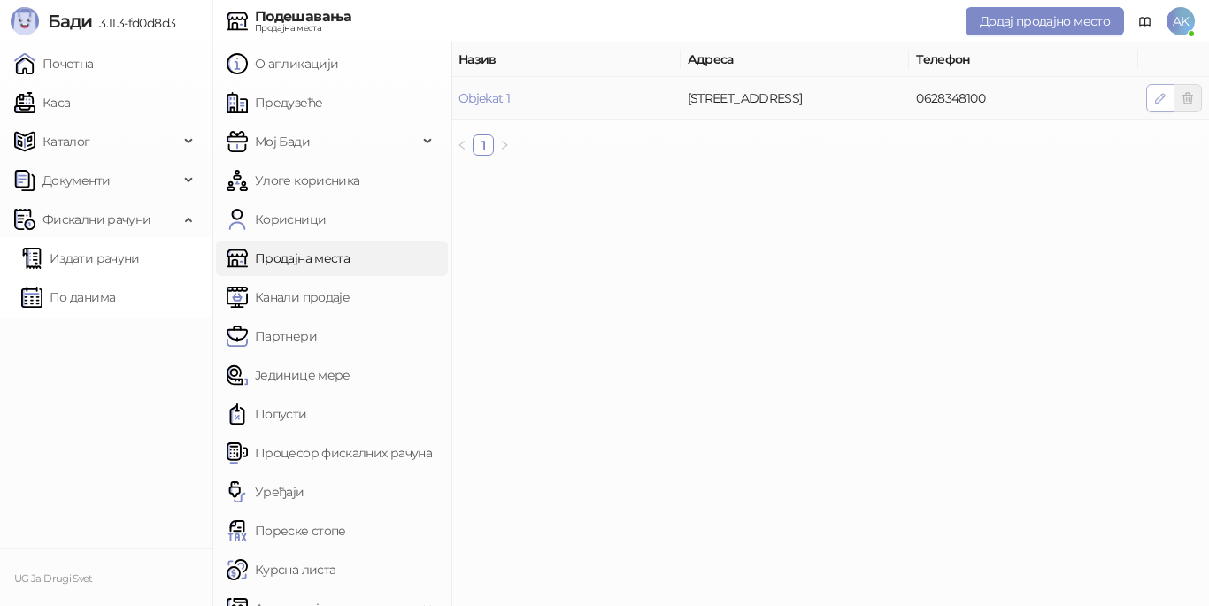
click at [1160, 93] on icon "button" at bounding box center [1160, 98] width 14 height 14
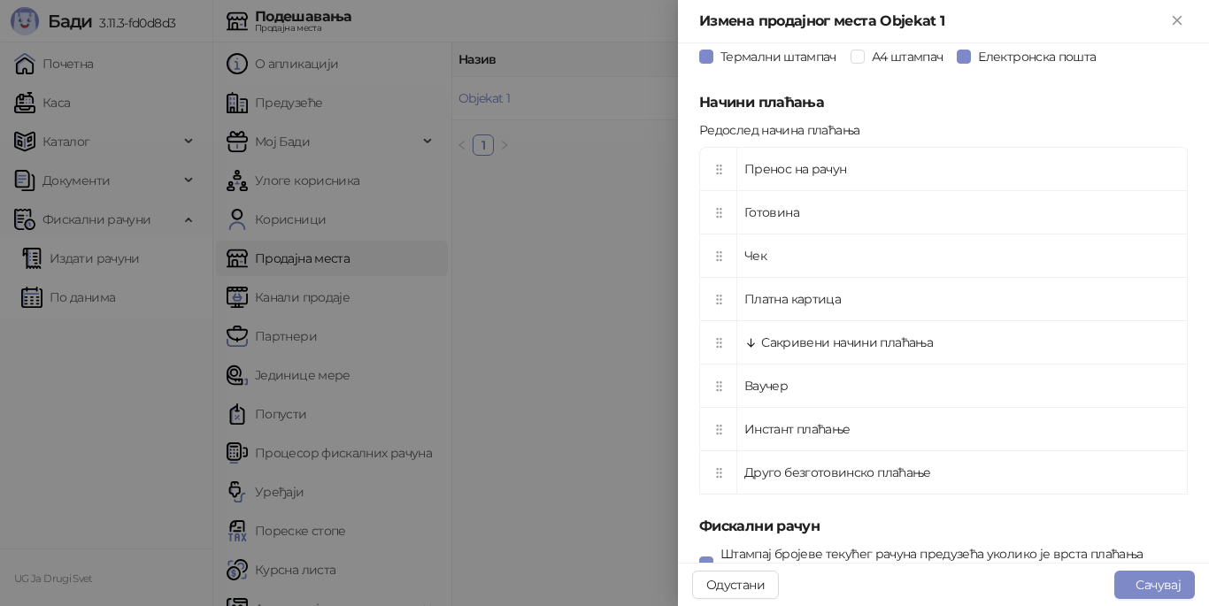
scroll to position [550, 0]
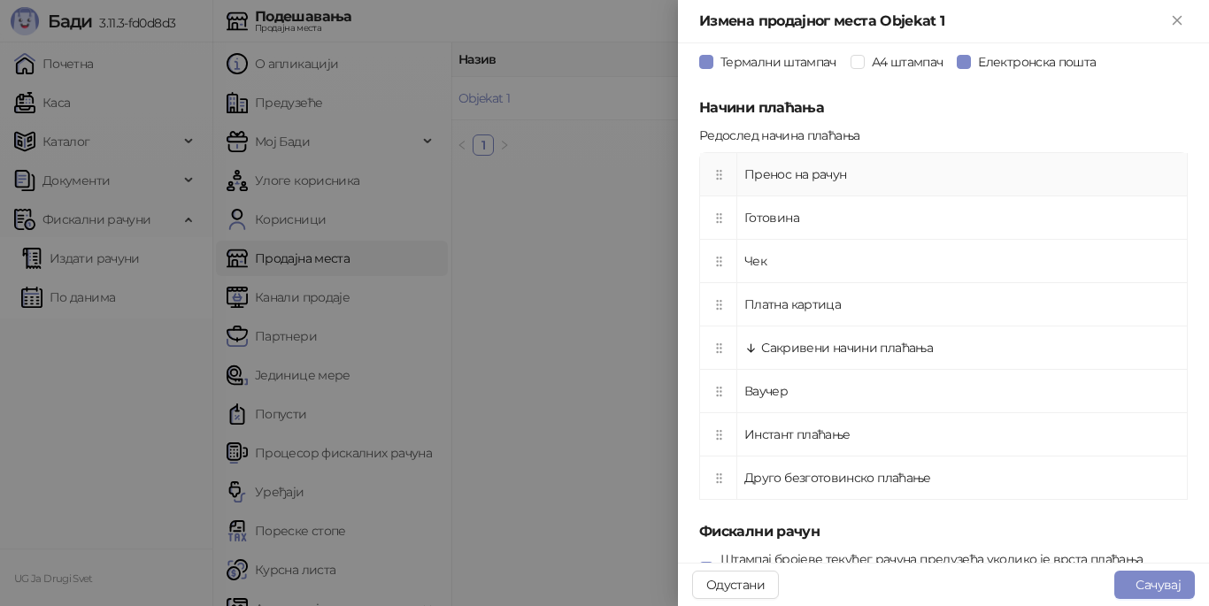
click at [866, 173] on td "Пренос на рачун" at bounding box center [962, 174] width 451 height 43
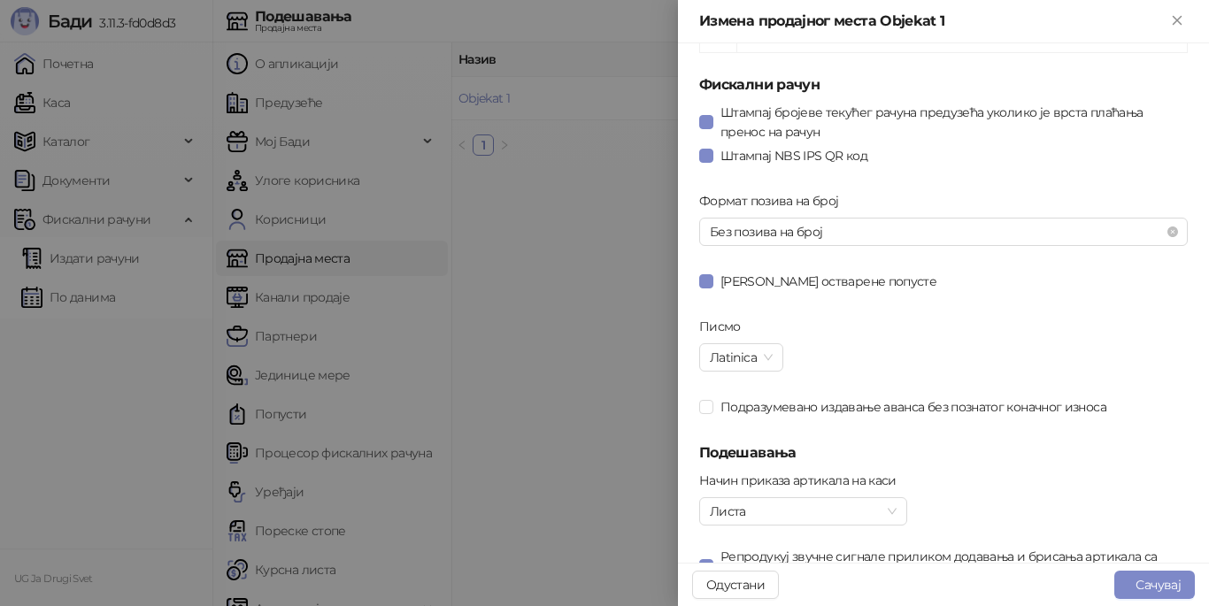
scroll to position [999, 0]
click at [855, 222] on span "Без позива на број" at bounding box center [943, 229] width 467 height 27
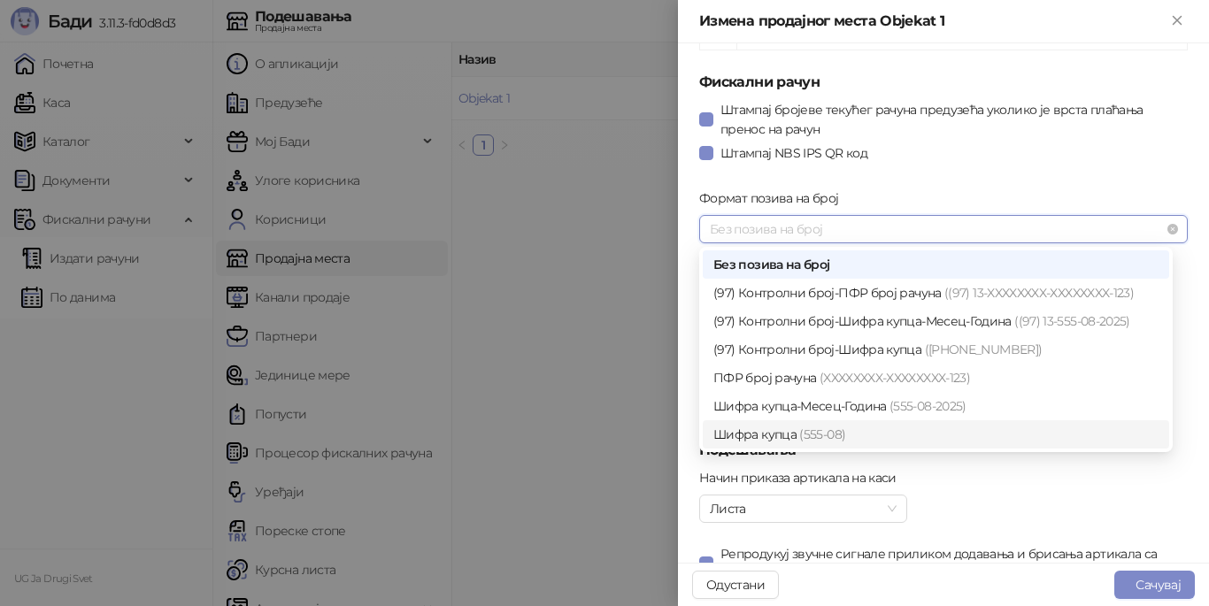
click at [885, 432] on div "Шифра купца (555-08)" at bounding box center [936, 434] width 445 height 19
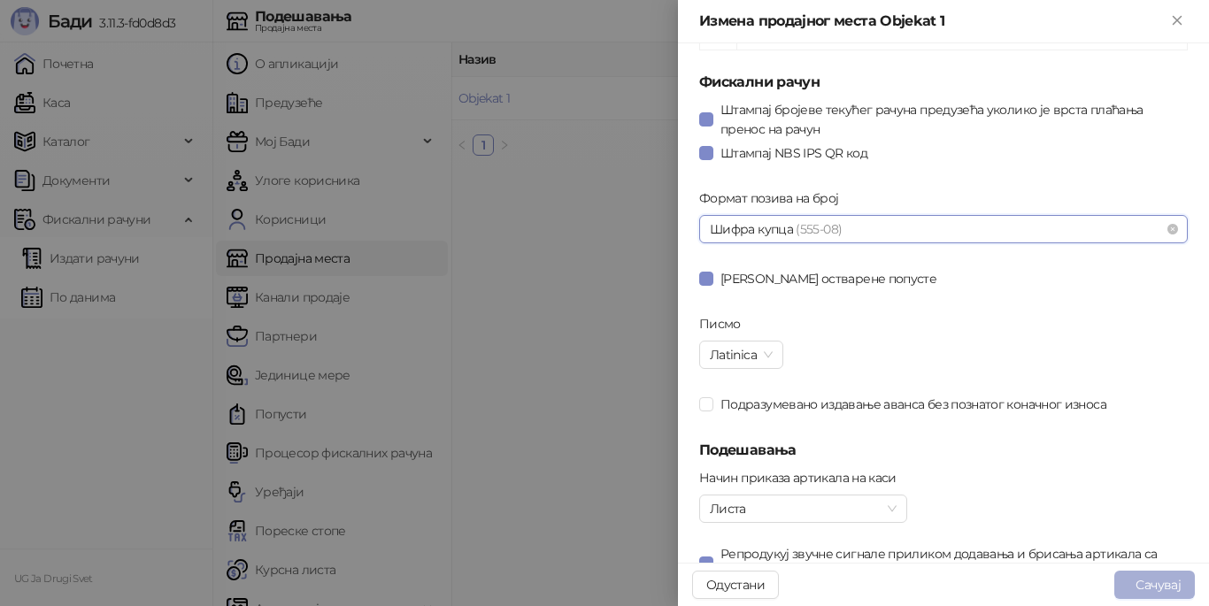
click at [1154, 575] on button "Сачувај" at bounding box center [1155, 585] width 81 height 28
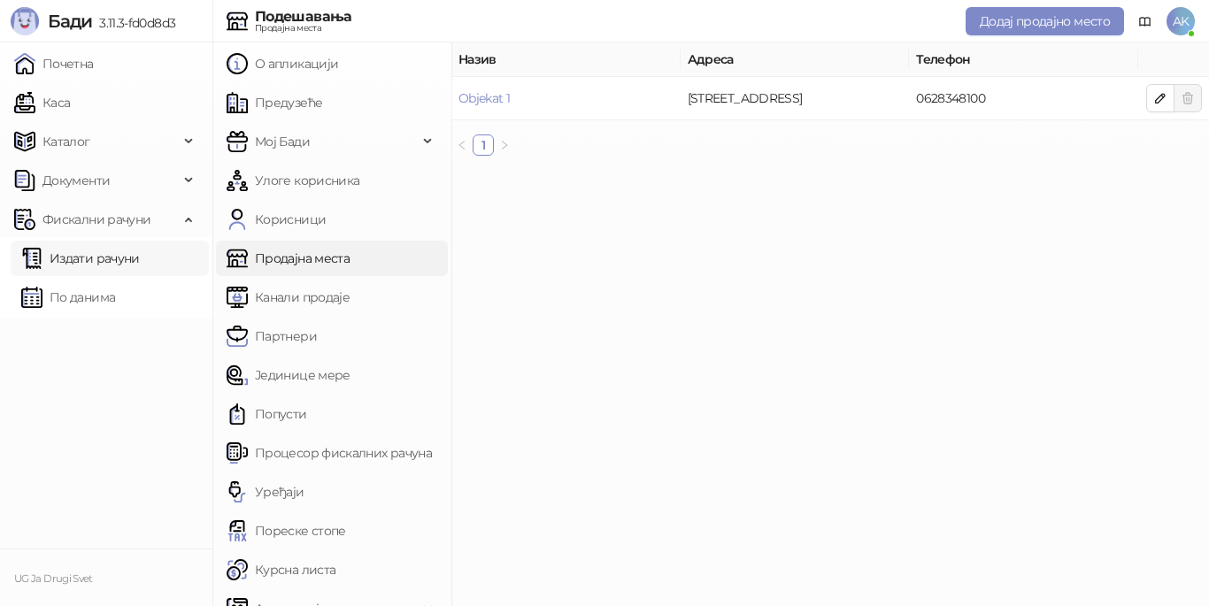
click at [62, 254] on link "Издати рачуни" at bounding box center [80, 258] width 119 height 35
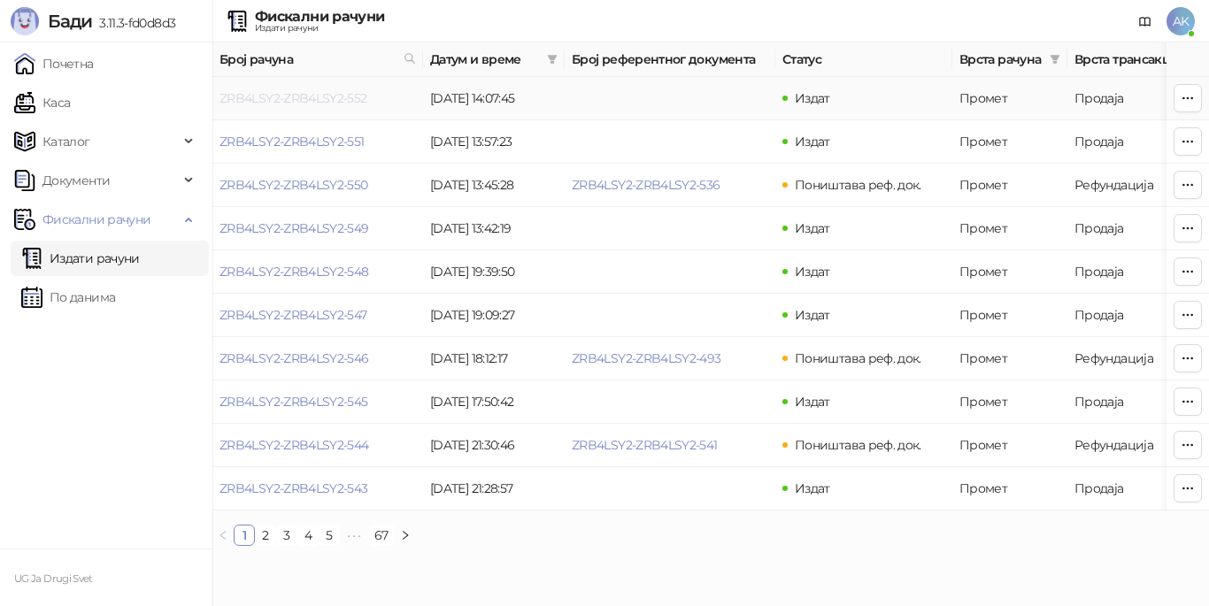
click at [326, 93] on link "ZRB4LSY2-ZRB4LSY2-552" at bounding box center [294, 98] width 148 height 16
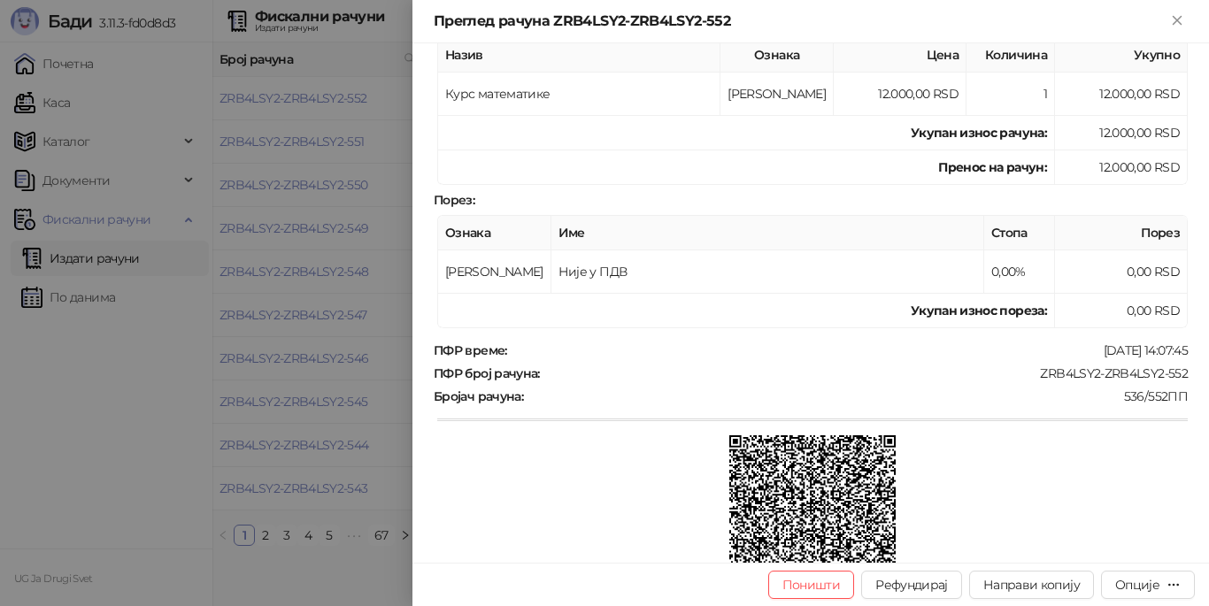
scroll to position [397, 0]
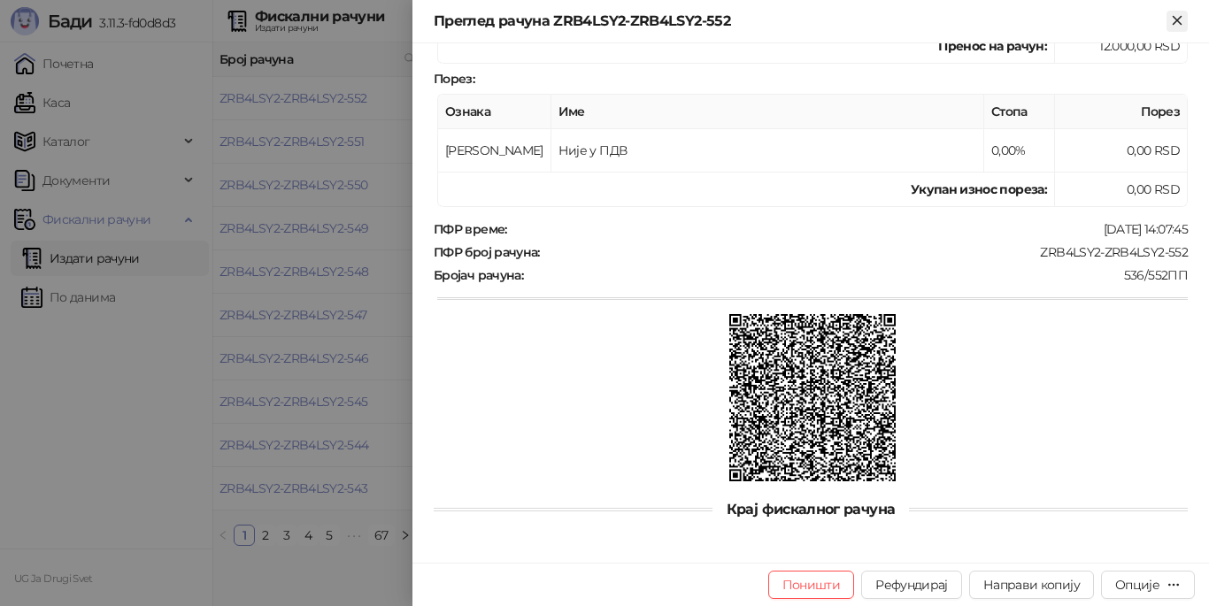
click at [1175, 12] on icon "Close" at bounding box center [1177, 20] width 16 height 16
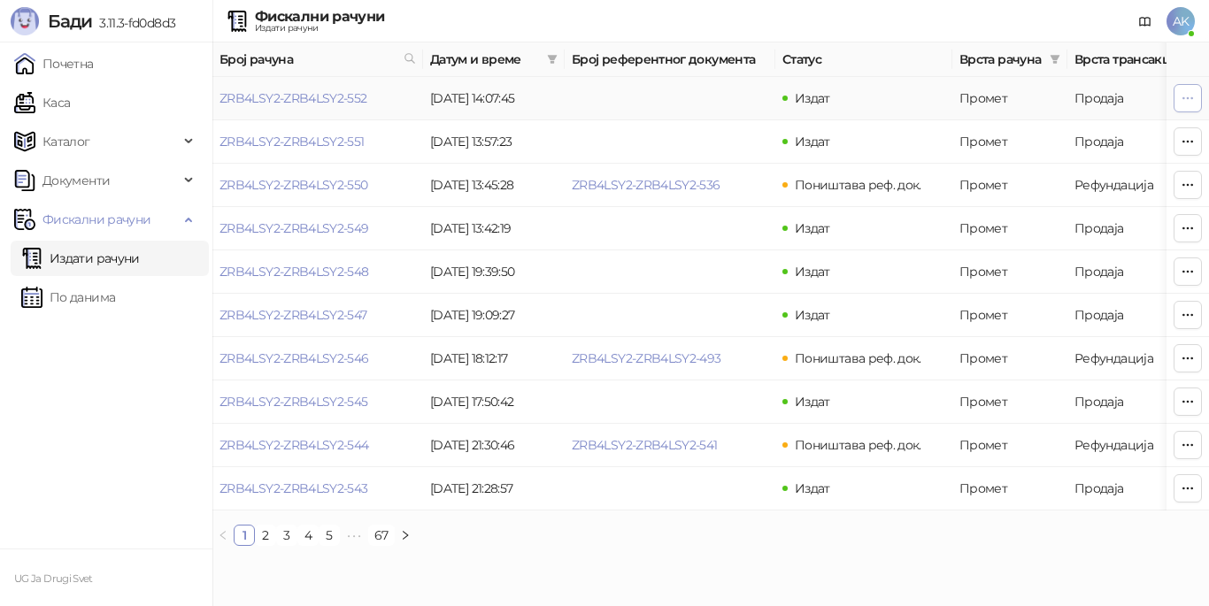
click at [1188, 91] on icon "button" at bounding box center [1188, 98] width 14 height 14
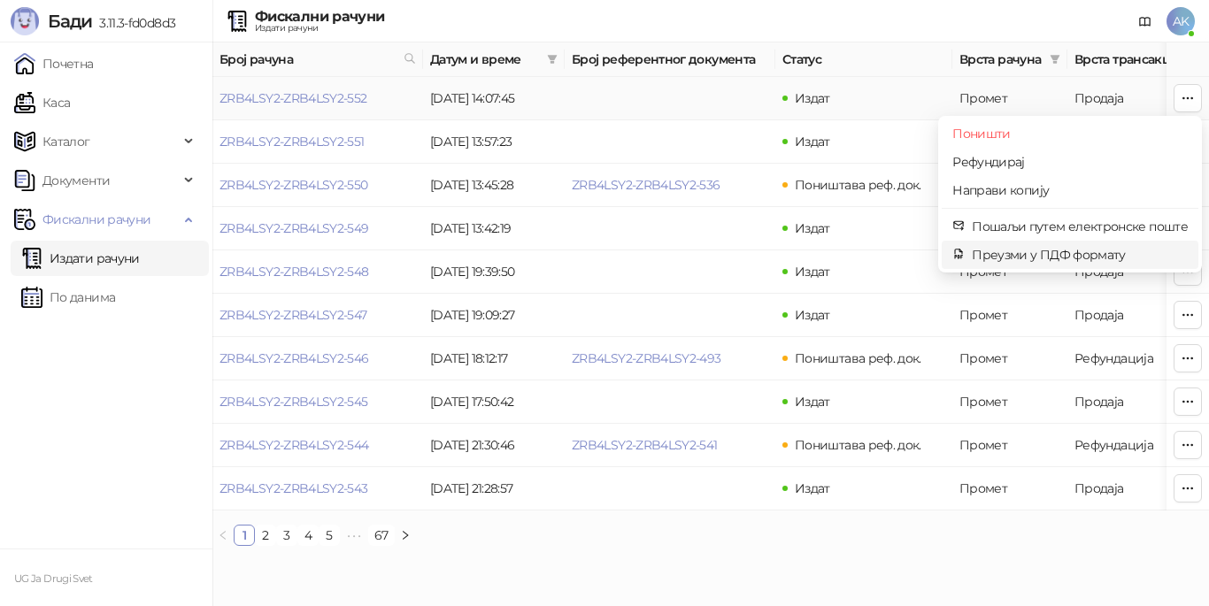
click at [1054, 251] on span "Преузми у ПДФ формату" at bounding box center [1080, 254] width 216 height 19
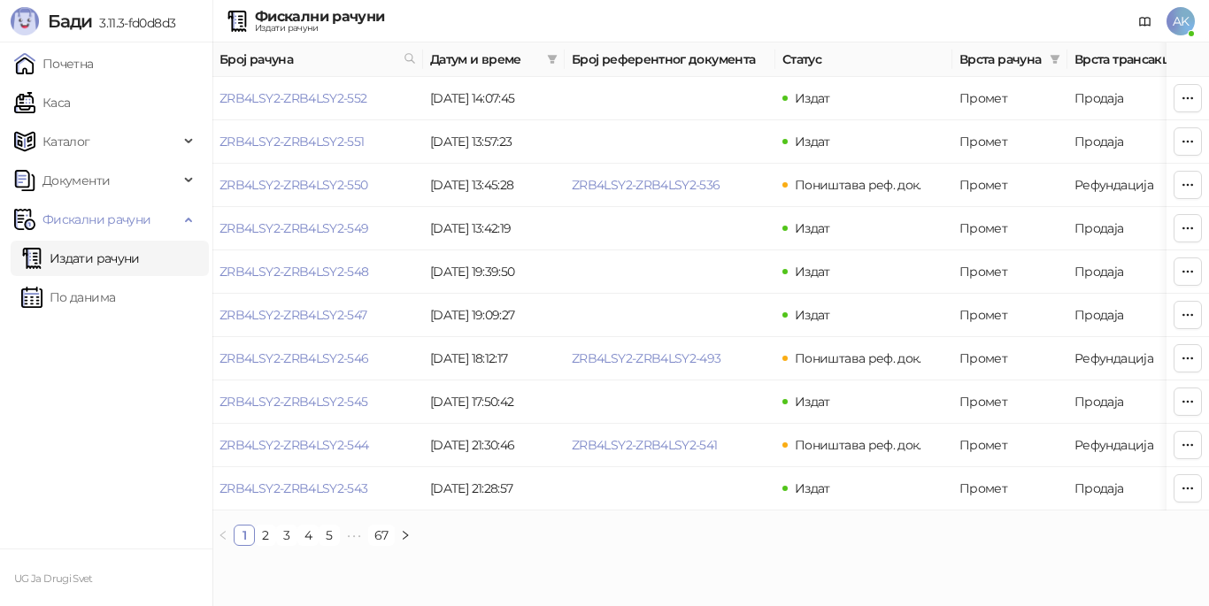
click at [1183, 10] on span "AK" at bounding box center [1181, 21] width 28 height 28
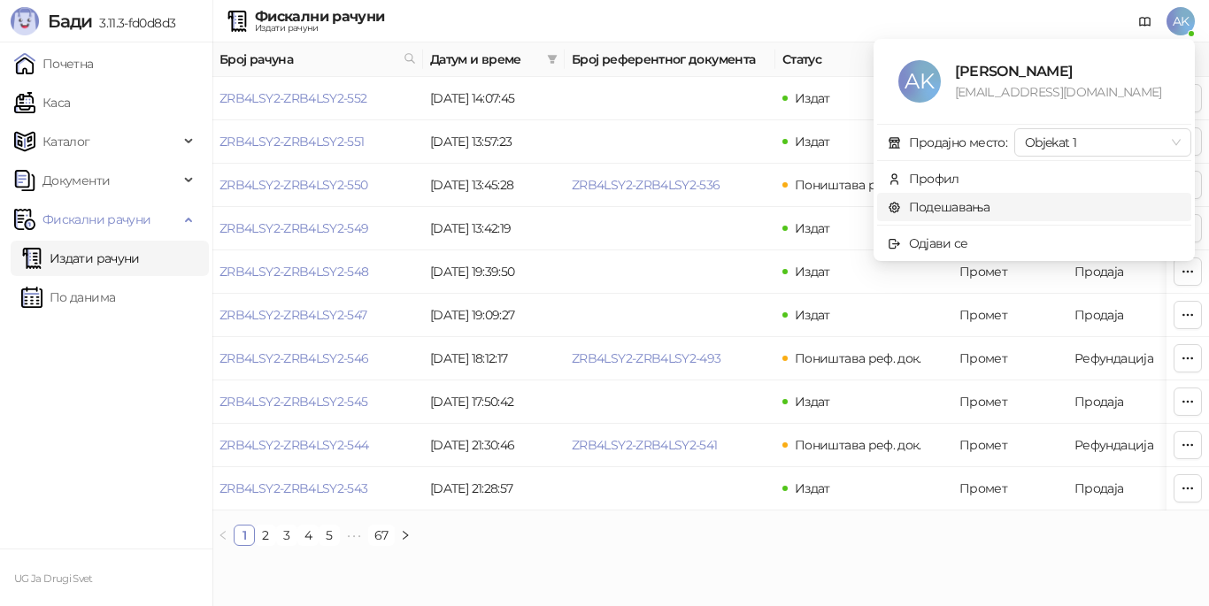
click at [966, 207] on link "Подешавања" at bounding box center [939, 207] width 103 height 16
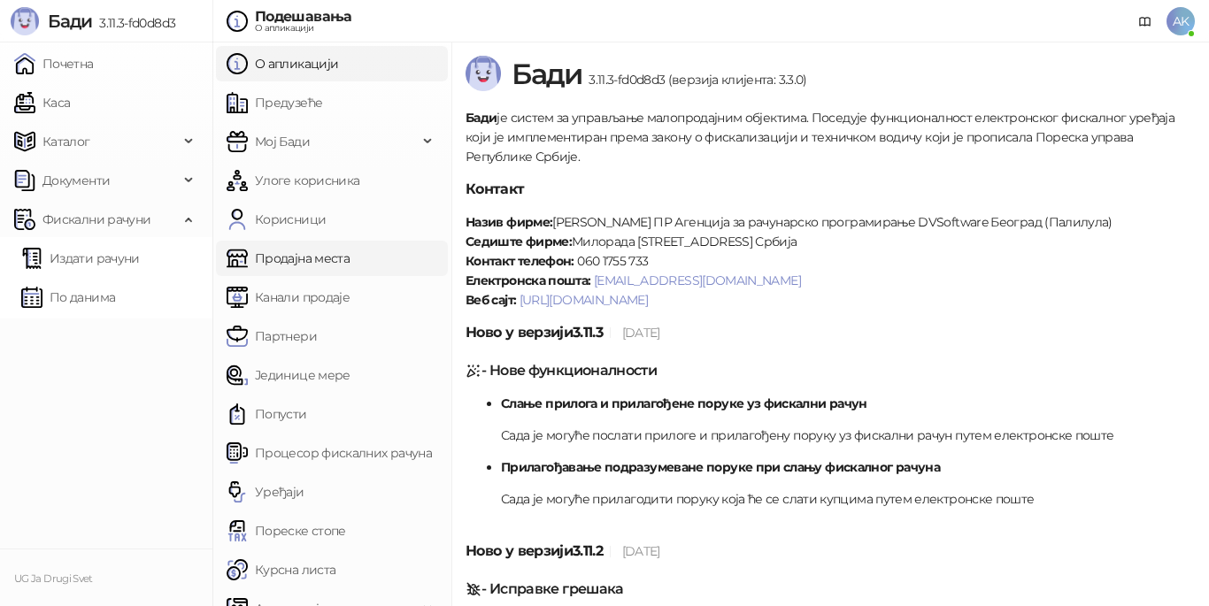
click at [291, 254] on link "Продајна места" at bounding box center [288, 258] width 123 height 35
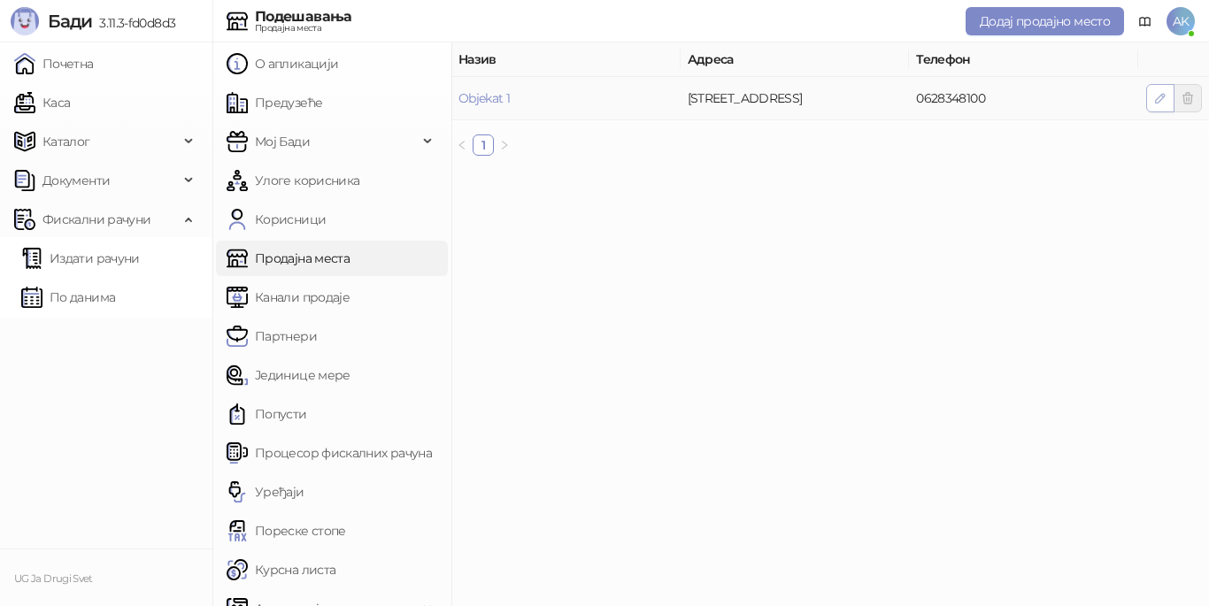
click at [1163, 96] on icon "button" at bounding box center [1160, 98] width 14 height 14
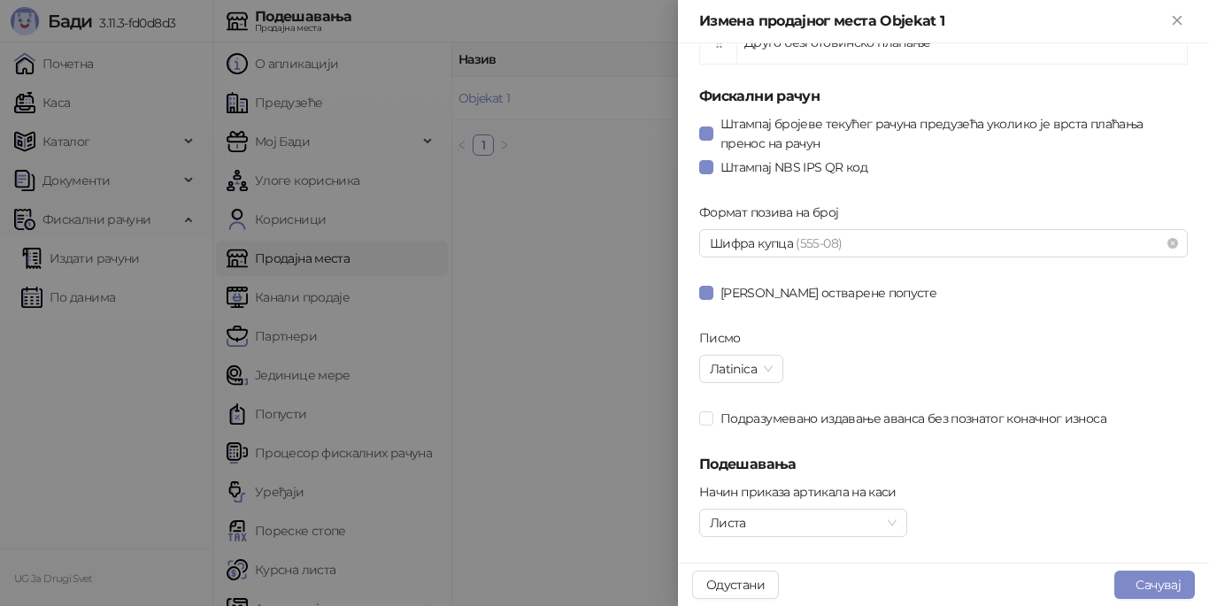
scroll to position [988, 0]
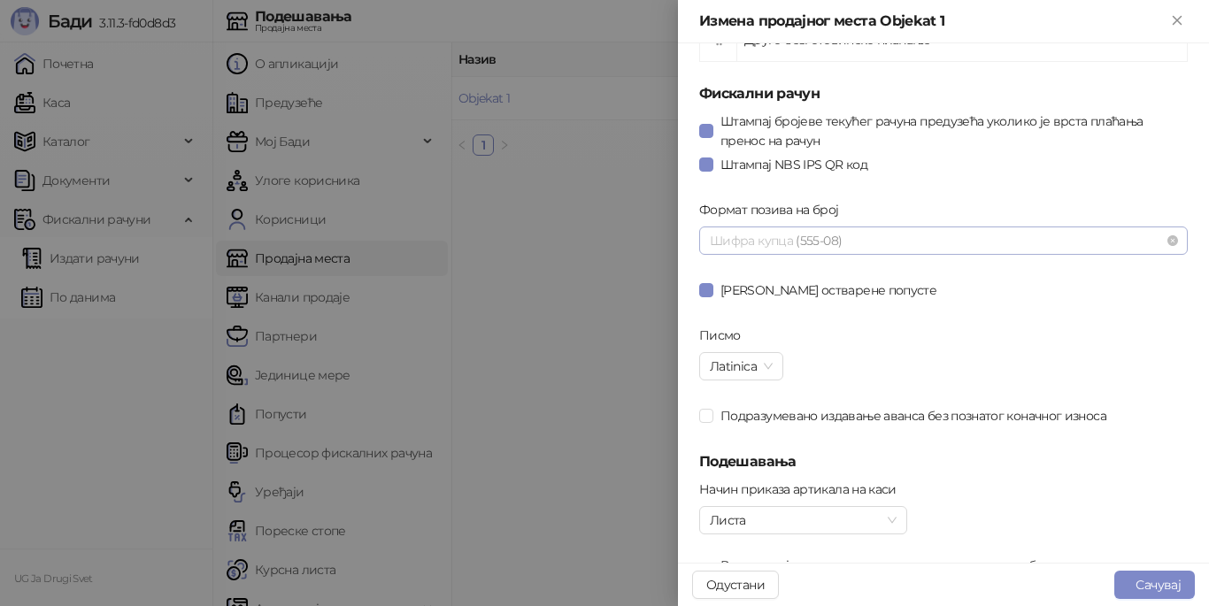
click at [835, 239] on span "(555-08)" at bounding box center [819, 241] width 46 height 16
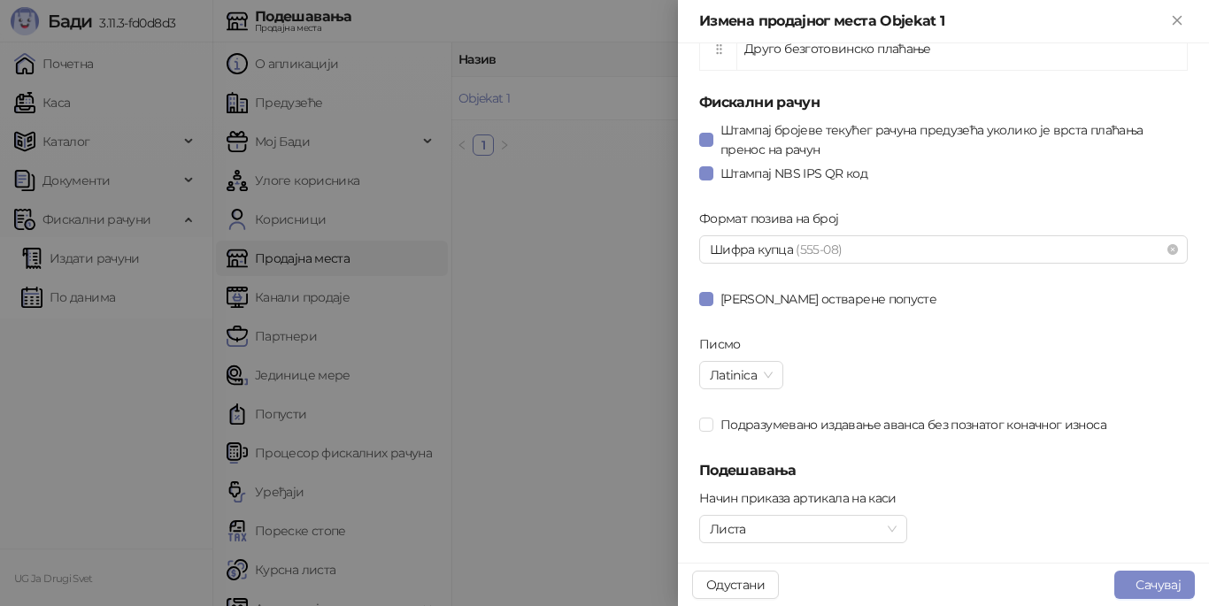
scroll to position [983, 0]
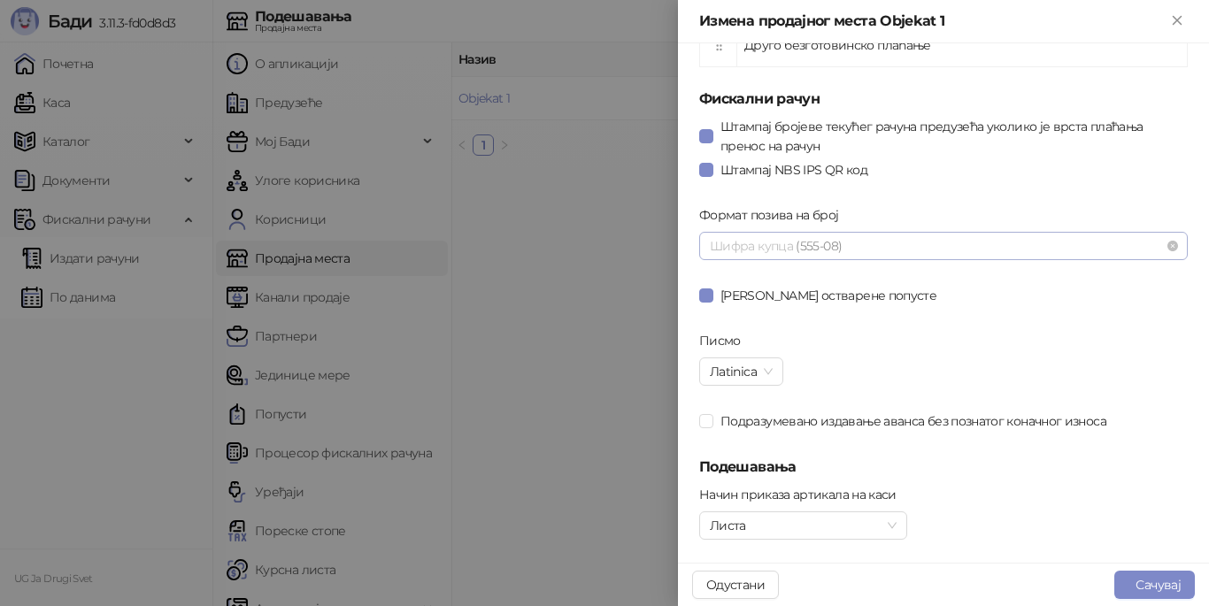
click at [929, 247] on span "Шифра купца (555-08)" at bounding box center [943, 246] width 467 height 27
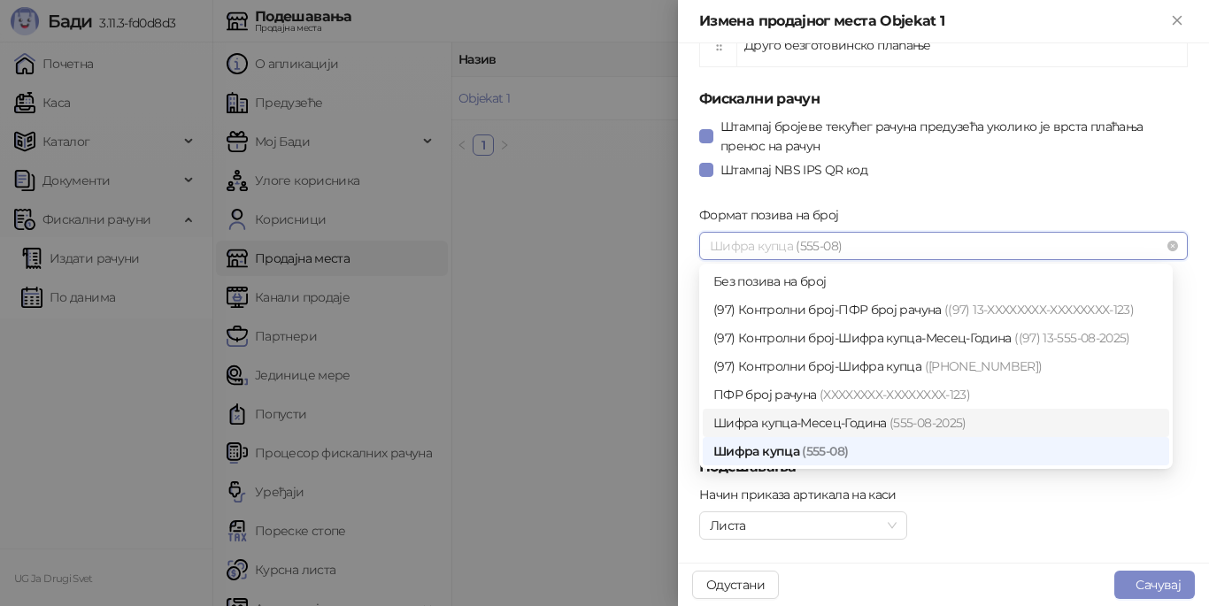
click at [899, 421] on span "(555-08- 2025 )" at bounding box center [928, 423] width 77 height 16
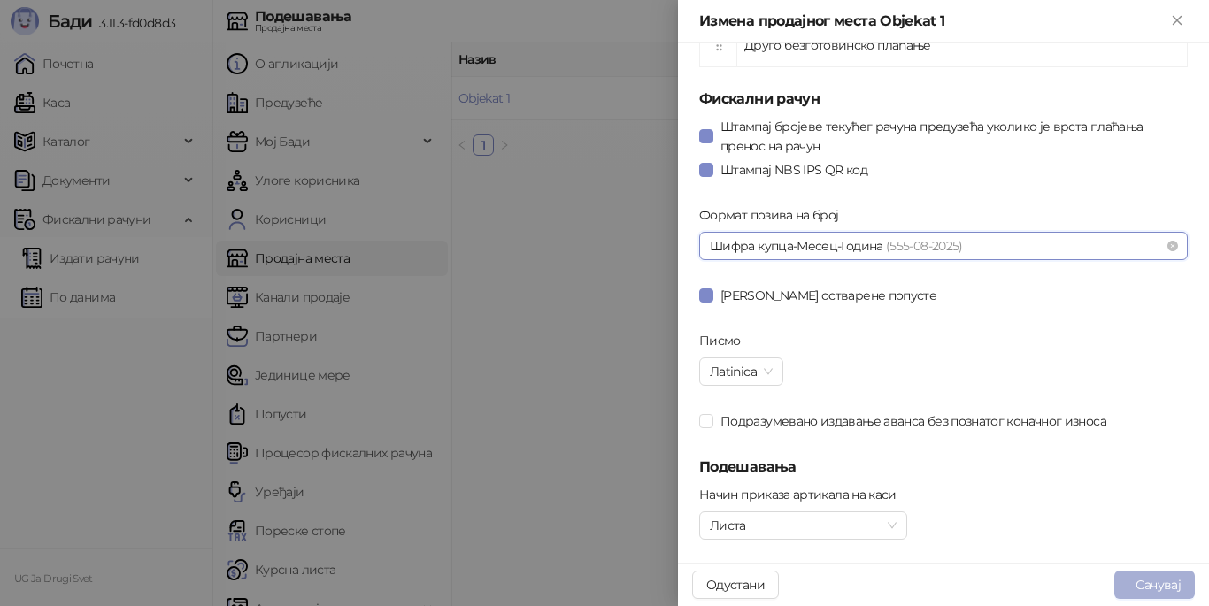
click at [1153, 586] on button "Сачувај" at bounding box center [1155, 585] width 81 height 28
